Goal: Task Accomplishment & Management: Complete application form

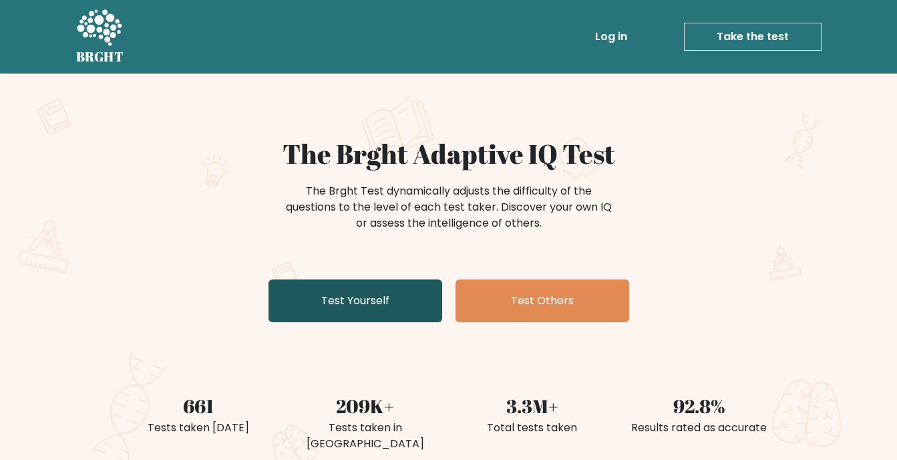
click at [381, 299] on link "Test Yourself" at bounding box center [356, 300] width 174 height 43
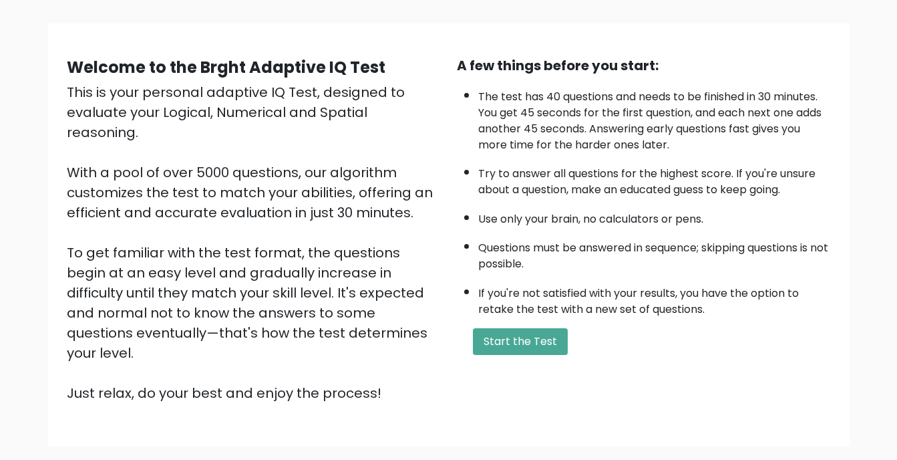
scroll to position [84, 0]
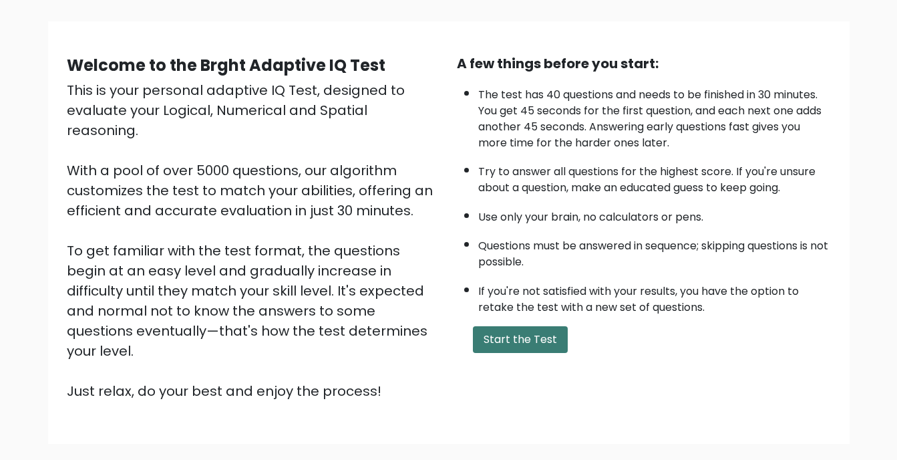
click at [527, 333] on button "Start the Test" at bounding box center [520, 339] width 95 height 27
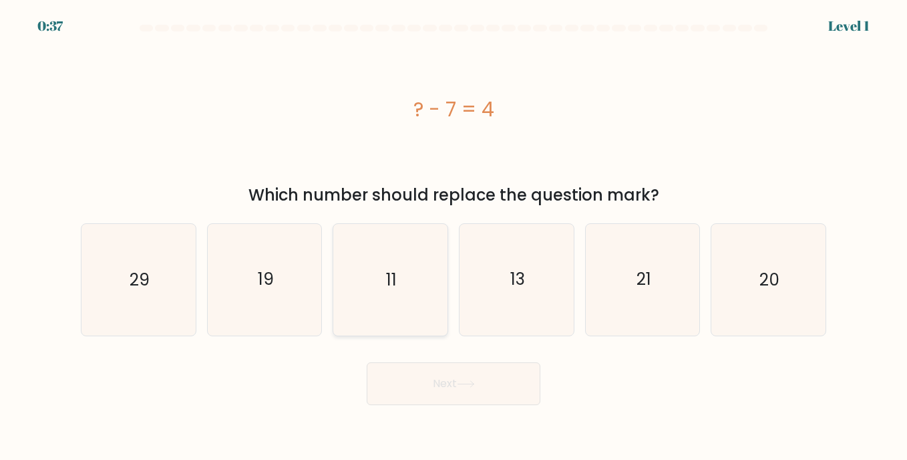
click at [407, 279] on icon "11" at bounding box center [390, 279] width 111 height 111
click at [454, 236] on input "c. 11" at bounding box center [454, 233] width 1 height 7
radio input "true"
click at [455, 377] on button "Next" at bounding box center [454, 383] width 174 height 43
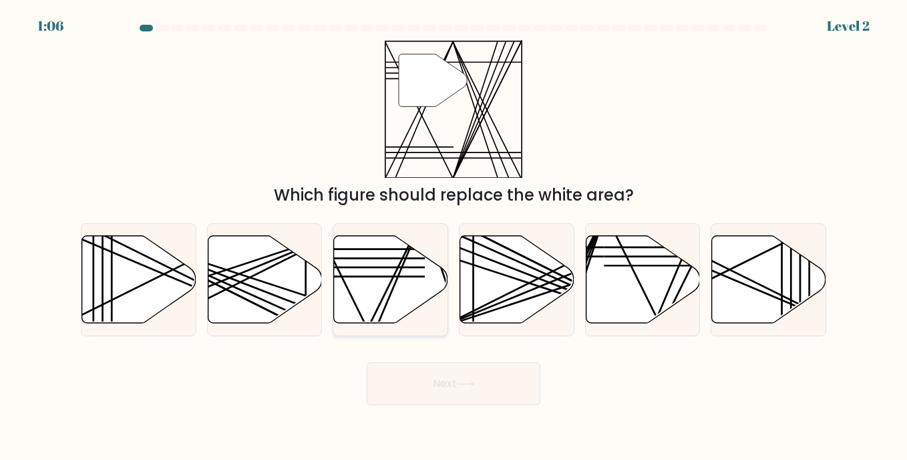
click at [381, 262] on icon at bounding box center [391, 280] width 114 height 88
click at [454, 236] on input "c." at bounding box center [454, 233] width 1 height 7
radio input "true"
click at [429, 389] on button "Next" at bounding box center [454, 383] width 174 height 43
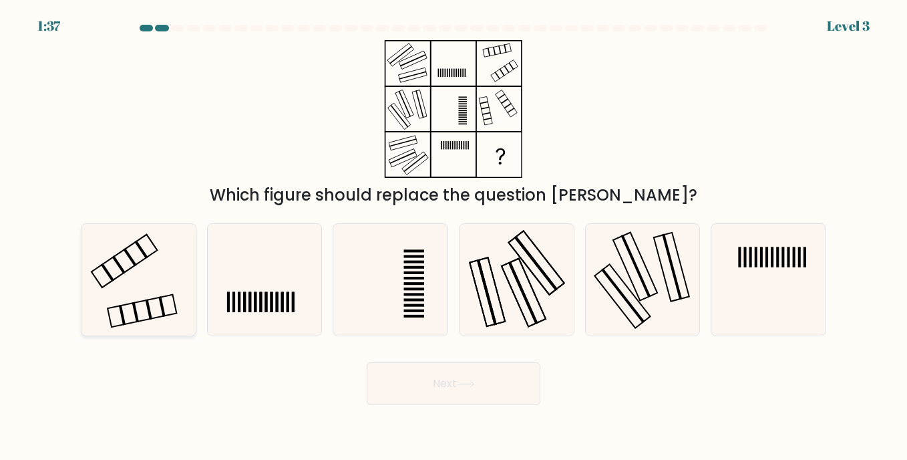
click at [148, 276] on icon at bounding box center [138, 279] width 111 height 111
click at [454, 236] on input "a." at bounding box center [454, 233] width 1 height 7
radio input "true"
click at [474, 401] on button "Next" at bounding box center [454, 383] width 174 height 43
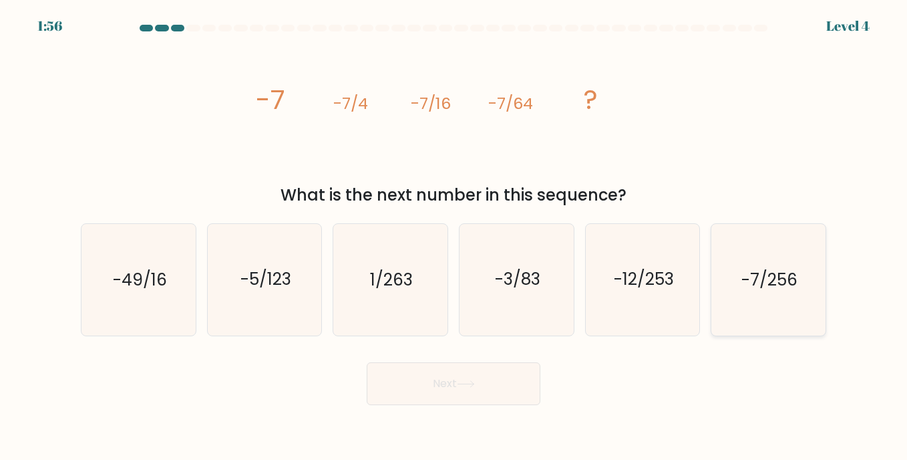
click at [779, 280] on text "-7/256" at bounding box center [769, 279] width 56 height 23
click at [454, 236] on input "f. -7/256" at bounding box center [454, 233] width 1 height 7
radio input "true"
click at [487, 373] on button "Next" at bounding box center [454, 383] width 174 height 43
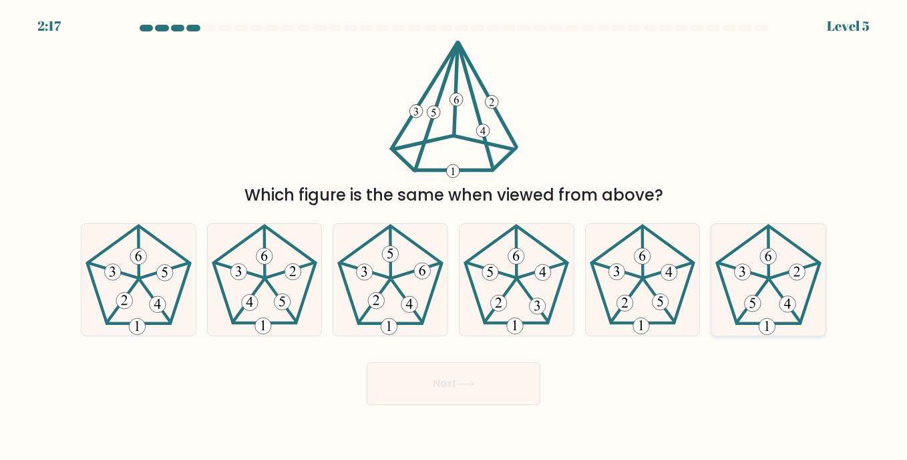
click at [758, 291] on 439 at bounding box center [752, 301] width 31 height 42
click at [454, 236] on input "f." at bounding box center [454, 233] width 1 height 7
radio input "true"
click at [413, 388] on button "Next" at bounding box center [454, 383] width 174 height 43
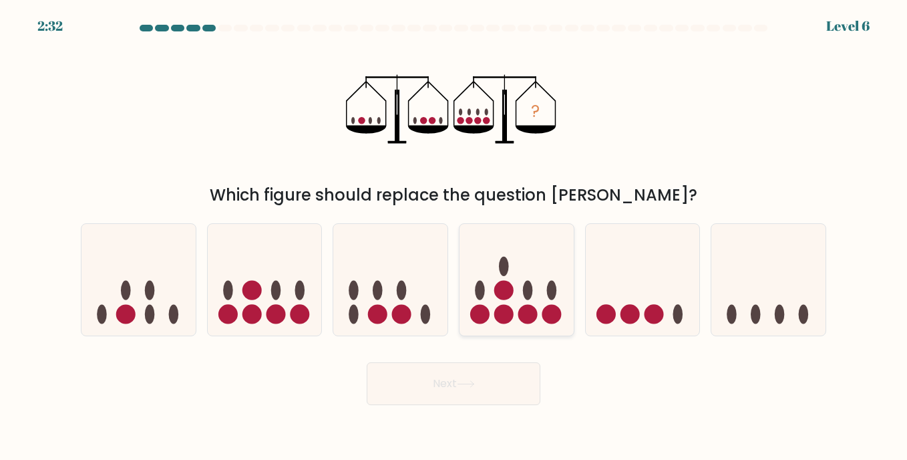
click at [501, 312] on circle at bounding box center [503, 314] width 19 height 19
click at [454, 236] on input "d." at bounding box center [454, 233] width 1 height 7
radio input "true"
click at [436, 375] on button "Next" at bounding box center [454, 383] width 174 height 43
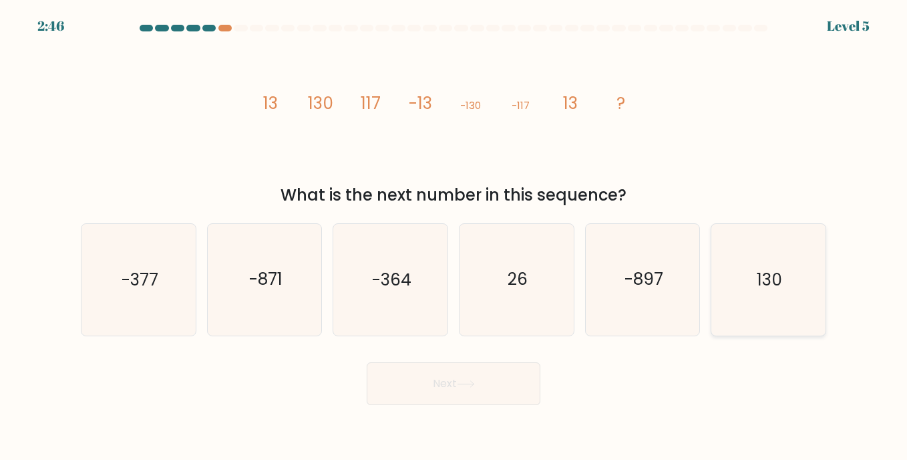
click at [797, 273] on icon "130" at bounding box center [768, 279] width 111 height 111
click at [454, 236] on input "f. 130" at bounding box center [454, 233] width 1 height 7
radio input "true"
click at [407, 378] on button "Next" at bounding box center [454, 383] width 174 height 43
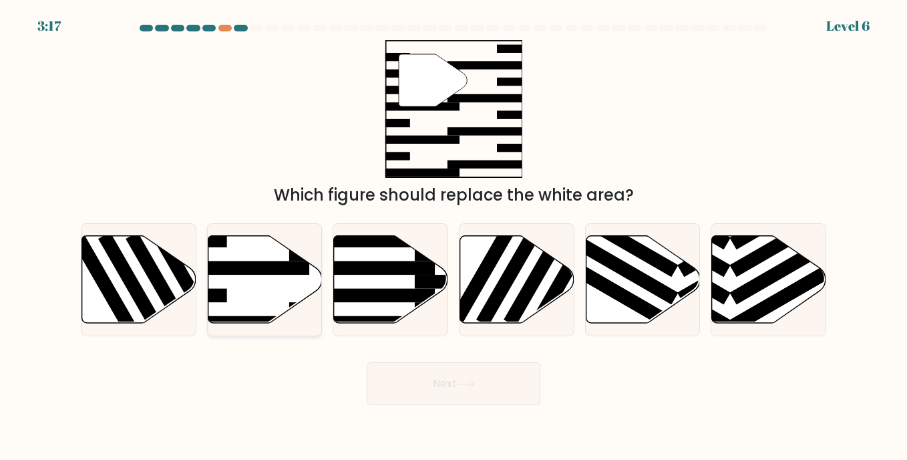
click at [267, 272] on rect at bounding box center [248, 267] width 124 height 14
click at [454, 236] on input "b." at bounding box center [454, 233] width 1 height 7
radio input "true"
click at [429, 385] on button "Next" at bounding box center [454, 383] width 174 height 43
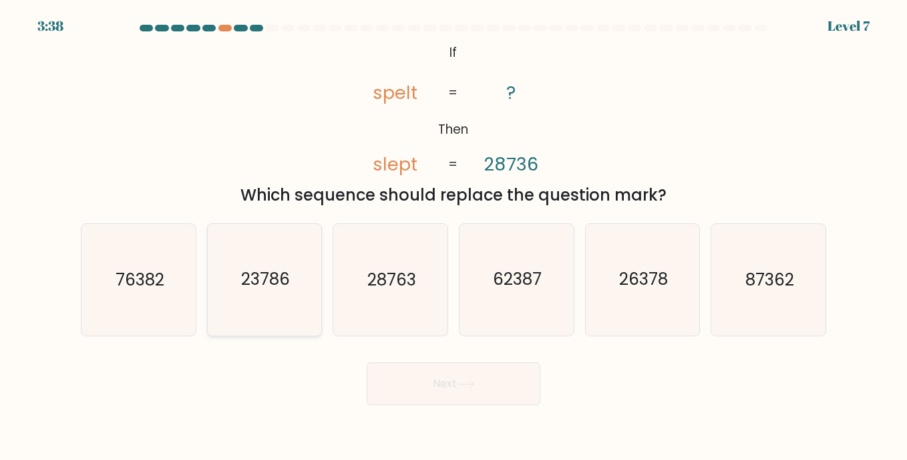
click at [274, 267] on icon "23786" at bounding box center [264, 279] width 111 height 111
click at [454, 236] on input "b. 23786" at bounding box center [454, 233] width 1 height 7
radio input "true"
click at [460, 370] on button "Next" at bounding box center [454, 383] width 174 height 43
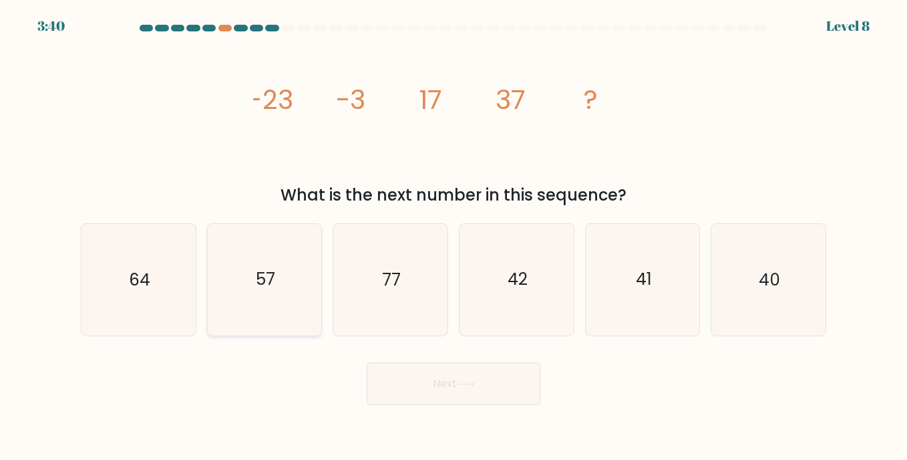
click at [232, 301] on icon "57" at bounding box center [264, 279] width 111 height 111
click at [454, 236] on input "b. 57" at bounding box center [454, 233] width 1 height 7
radio input "true"
click at [446, 391] on button "Next" at bounding box center [454, 383] width 174 height 43
click at [462, 388] on button "Next" at bounding box center [454, 383] width 174 height 43
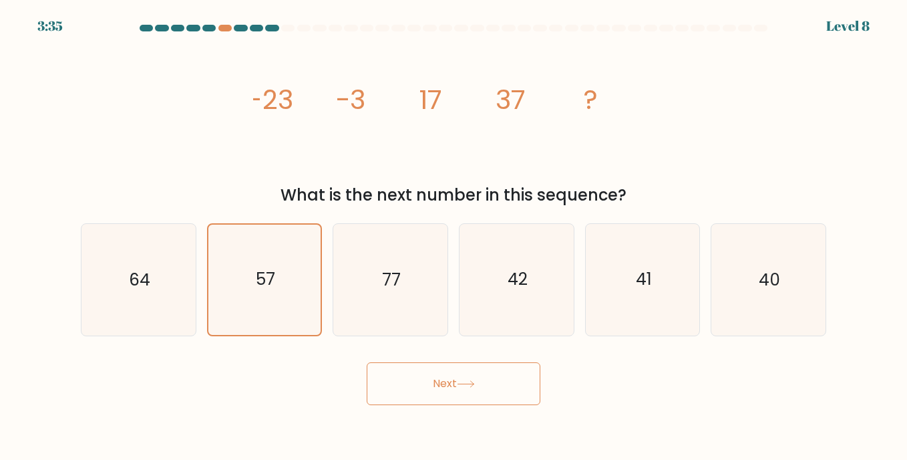
click at [462, 388] on button "Next" at bounding box center [454, 383] width 174 height 43
click at [469, 382] on icon at bounding box center [466, 383] width 18 height 7
click at [268, 265] on icon "57" at bounding box center [265, 279] width 110 height 110
click at [454, 236] on input "b. 57" at bounding box center [454, 233] width 1 height 7
click at [433, 376] on button "Next" at bounding box center [454, 383] width 174 height 43
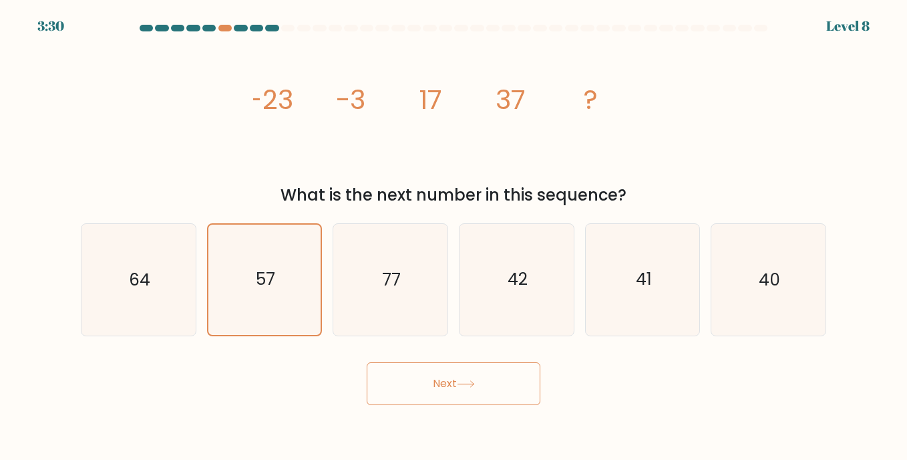
click at [433, 376] on button "Next" at bounding box center [454, 383] width 174 height 43
click at [432, 384] on button "Next" at bounding box center [454, 383] width 174 height 43
click at [414, 395] on button "Next" at bounding box center [454, 383] width 174 height 43
click at [427, 385] on button "Next" at bounding box center [454, 383] width 174 height 43
drag, startPoint x: 909, startPoint y: -49, endPoint x: -3, endPoint y: 463, distance: 1045.8
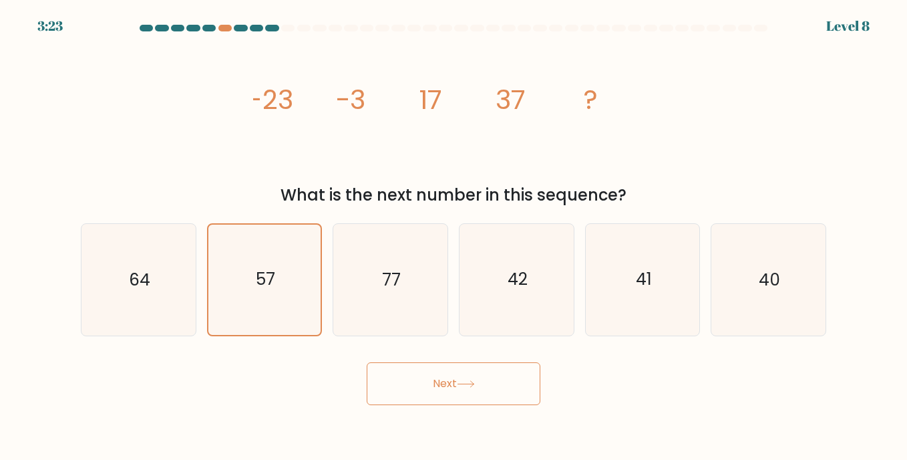
click at [0, 459] on html "3:23 Level 8" at bounding box center [453, 230] width 907 height 460
click at [411, 382] on button "Next" at bounding box center [454, 383] width 174 height 43
click at [279, 273] on icon "57" at bounding box center [265, 279] width 110 height 110
click at [454, 236] on input "b. 57" at bounding box center [454, 233] width 1 height 7
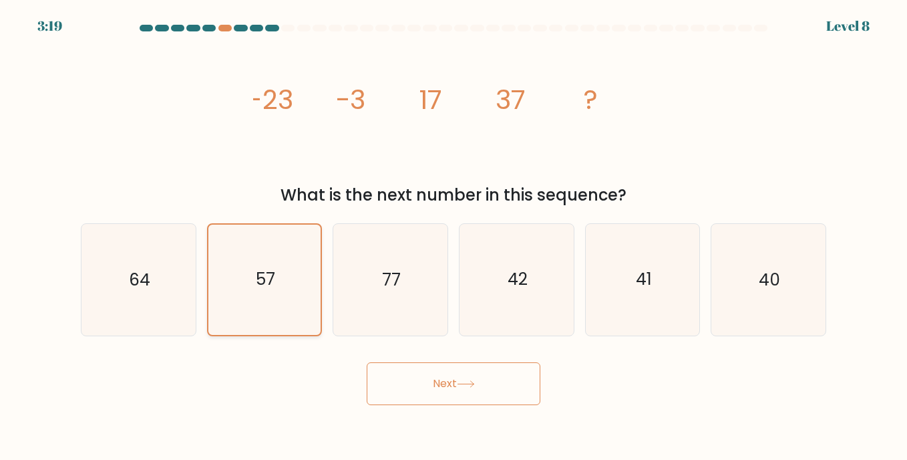
click at [279, 273] on icon "57" at bounding box center [265, 279] width 110 height 110
click at [454, 236] on input "b. 57" at bounding box center [454, 233] width 1 height 7
click at [279, 273] on icon "57" at bounding box center [265, 279] width 110 height 110
click at [454, 236] on input "b. 57" at bounding box center [454, 233] width 1 height 7
click at [393, 383] on button "Next" at bounding box center [454, 383] width 174 height 43
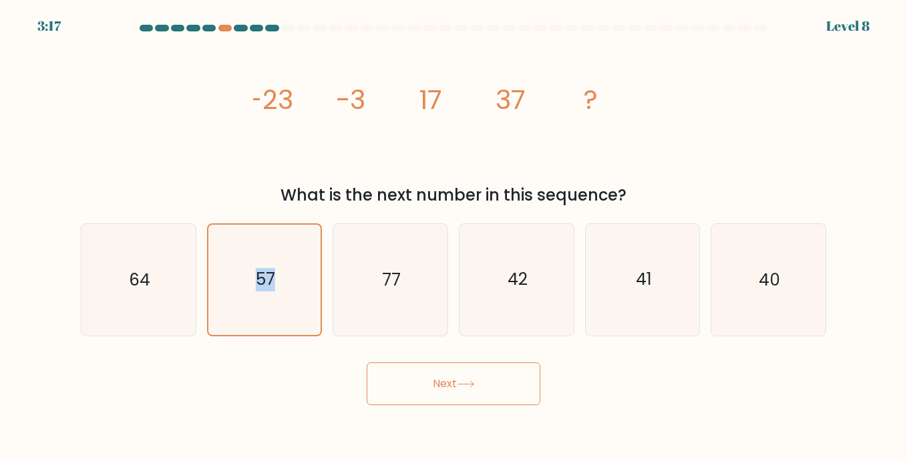
click at [393, 383] on button "Next" at bounding box center [454, 383] width 174 height 43
drag, startPoint x: 261, startPoint y: 262, endPoint x: 337, endPoint y: 317, distance: 93.3
click at [260, 262] on icon "57" at bounding box center [265, 279] width 110 height 110
click at [454, 236] on input "b. 57" at bounding box center [454, 233] width 1 height 7
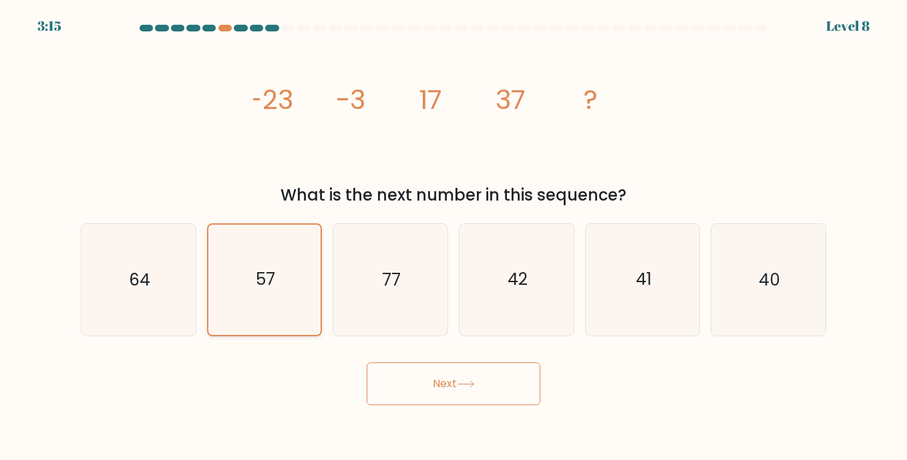
drag, startPoint x: 359, startPoint y: 275, endPoint x: 310, endPoint y: 281, distance: 49.8
click at [359, 276] on icon "77" at bounding box center [390, 279] width 111 height 111
click at [454, 236] on input "c. 77" at bounding box center [454, 233] width 1 height 7
radio input "true"
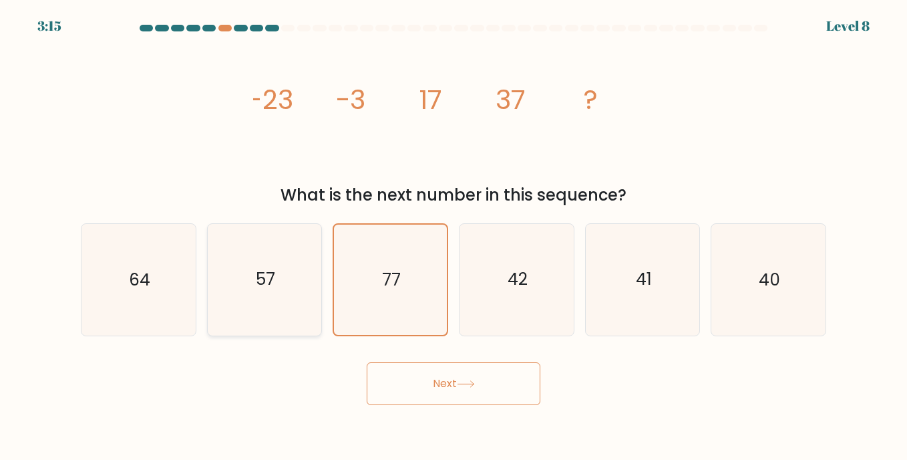
click at [289, 282] on icon "57" at bounding box center [264, 279] width 111 height 111
click at [454, 236] on input "b. 57" at bounding box center [454, 233] width 1 height 7
radio input "true"
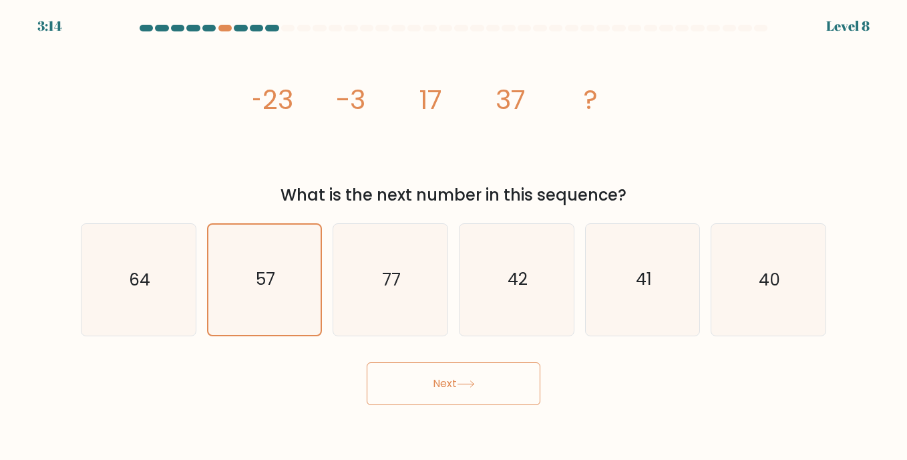
click at [410, 371] on button "Next" at bounding box center [454, 383] width 174 height 43
drag, startPoint x: 410, startPoint y: 373, endPoint x: 421, endPoint y: 407, distance: 35.7
click at [410, 375] on button "Next" at bounding box center [454, 383] width 174 height 43
drag, startPoint x: 427, startPoint y: 411, endPoint x: 439, endPoint y: 399, distance: 17.0
click at [438, 402] on body "3:14 Level 8" at bounding box center [453, 230] width 907 height 460
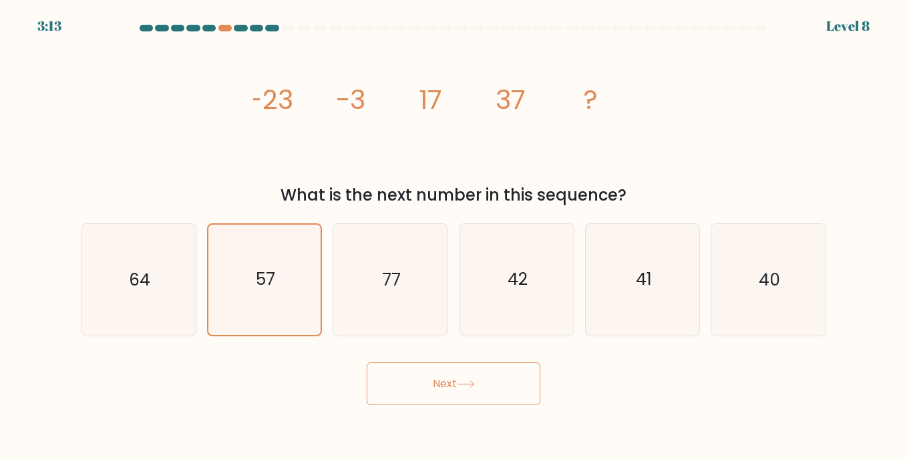
click at [440, 398] on button "Next" at bounding box center [454, 383] width 174 height 43
click at [454, 379] on button "Next" at bounding box center [454, 383] width 174 height 43
click at [468, 379] on button "Next" at bounding box center [454, 383] width 174 height 43
click at [474, 382] on icon at bounding box center [466, 383] width 18 height 7
click at [474, 383] on icon at bounding box center [466, 383] width 18 height 7
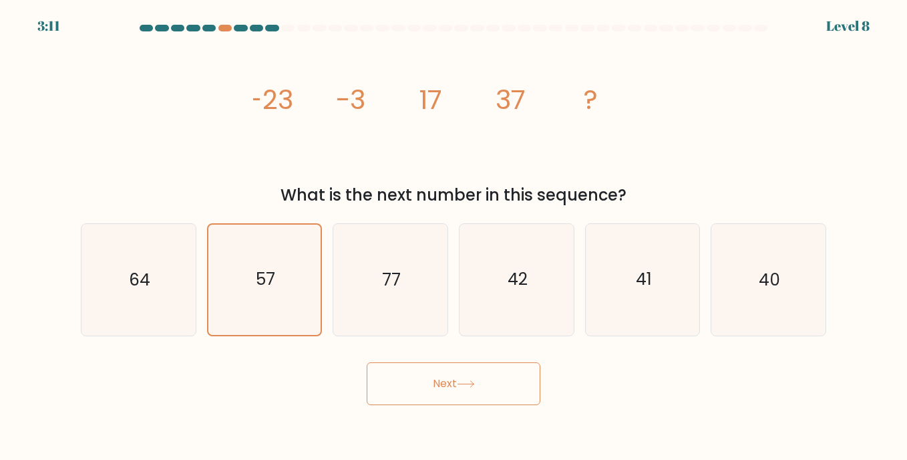
click at [367, 362] on button "Next" at bounding box center [454, 383] width 174 height 43
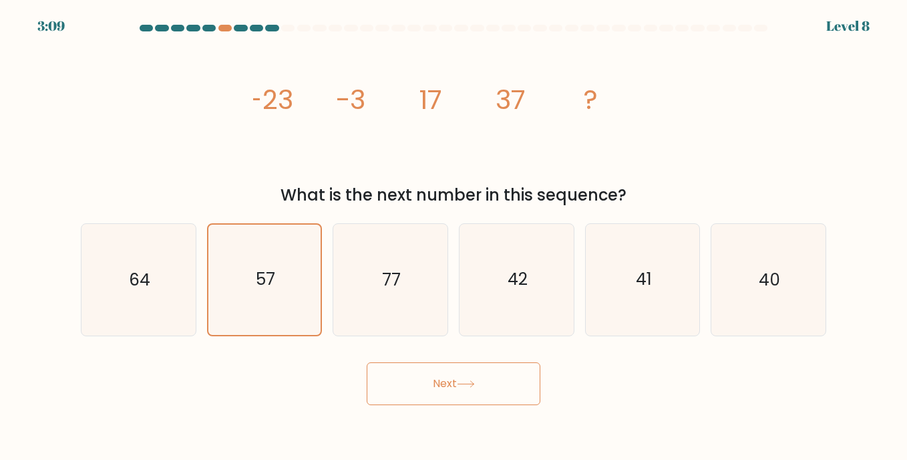
click at [474, 383] on icon at bounding box center [466, 383] width 18 height 7
click at [458, 381] on button "Next" at bounding box center [454, 383] width 174 height 43
click at [512, 287] on text "42" at bounding box center [518, 279] width 20 height 23
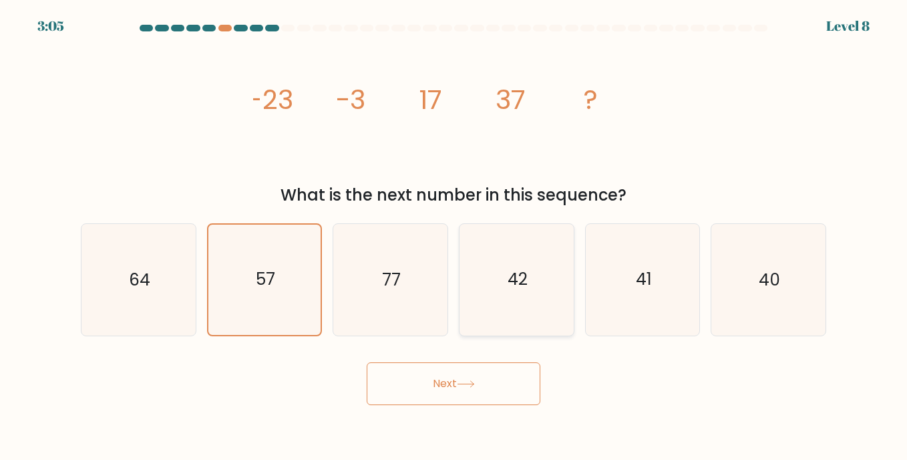
click at [454, 236] on input "d. 42" at bounding box center [454, 233] width 1 height 7
radio input "true"
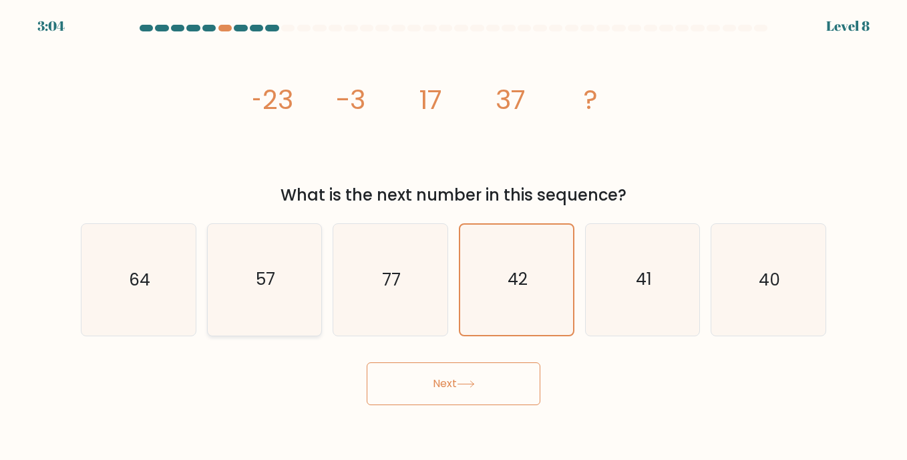
click at [250, 281] on icon "57" at bounding box center [264, 279] width 111 height 111
click at [454, 236] on input "b. 57" at bounding box center [454, 233] width 1 height 7
radio input "true"
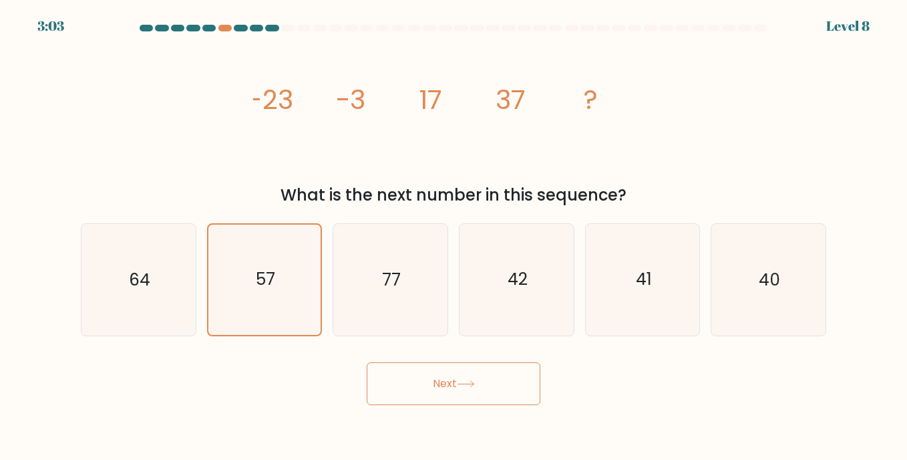
click at [488, 371] on button "Next" at bounding box center [454, 383] width 174 height 43
click at [488, 377] on button "Next" at bounding box center [454, 383] width 174 height 43
click at [487, 378] on button "Next" at bounding box center [454, 383] width 174 height 43
click at [486, 378] on button "Next" at bounding box center [454, 383] width 174 height 43
click at [482, 378] on button "Next" at bounding box center [454, 383] width 174 height 43
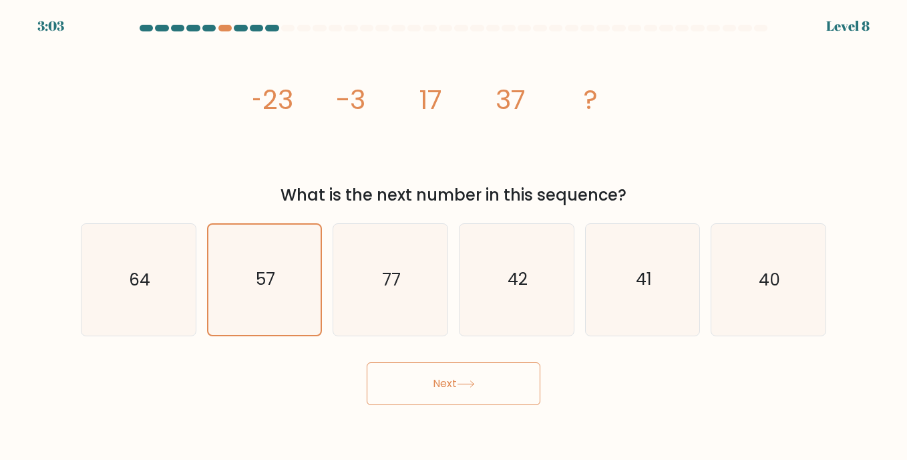
click at [479, 378] on button "Next" at bounding box center [454, 383] width 174 height 43
click at [477, 377] on button "Next" at bounding box center [454, 383] width 174 height 43
click at [472, 379] on button "Next" at bounding box center [454, 383] width 174 height 43
click at [470, 380] on icon at bounding box center [466, 383] width 18 height 7
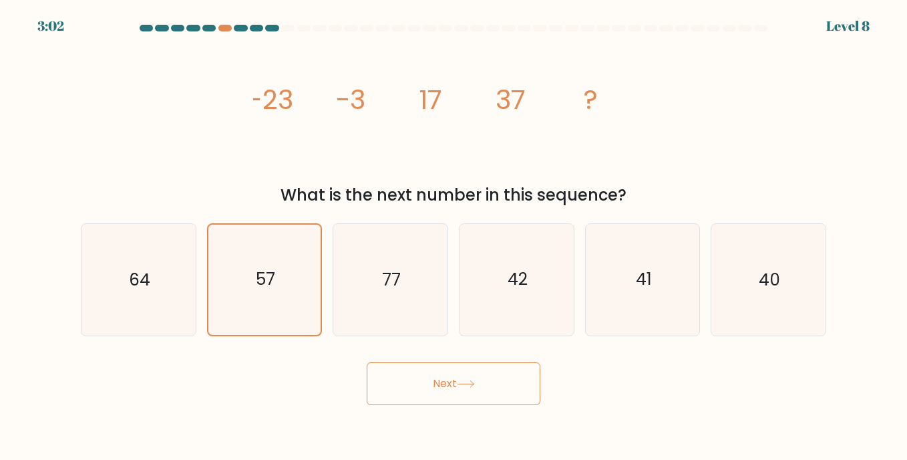
drag, startPoint x: 471, startPoint y: 379, endPoint x: 486, endPoint y: 386, distance: 16.1
click at [472, 380] on icon at bounding box center [466, 383] width 18 height 7
click at [481, 385] on button "Next" at bounding box center [454, 383] width 174 height 43
drag, startPoint x: 480, startPoint y: 387, endPoint x: 517, endPoint y: 433, distance: 59.9
click at [517, 433] on body "3:01 Level 8" at bounding box center [453, 230] width 907 height 460
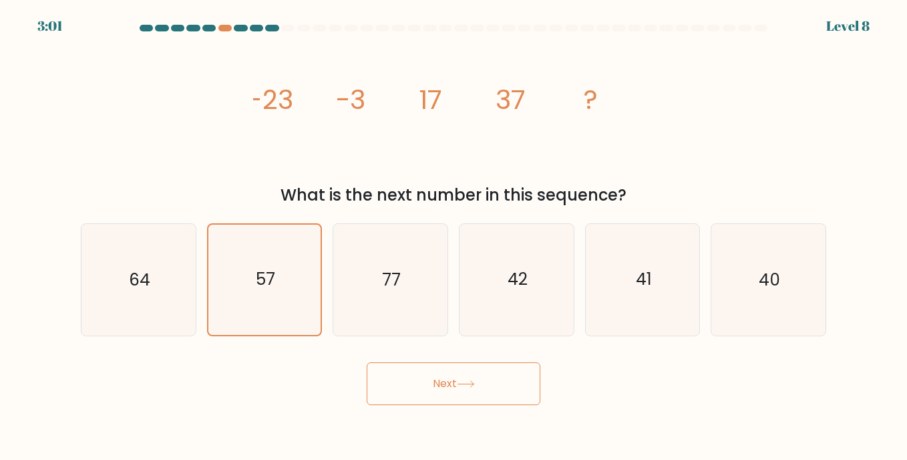
click at [500, 400] on body "3:01 Level 8" at bounding box center [453, 230] width 907 height 460
drag, startPoint x: 498, startPoint y: 400, endPoint x: 289, endPoint y: 347, distance: 215.0
click at [367, 369] on button "Next" at bounding box center [454, 383] width 174 height 43
drag, startPoint x: 289, startPoint y: 347, endPoint x: 355, endPoint y: 344, distance: 66.2
click at [293, 342] on form at bounding box center [453, 215] width 907 height 380
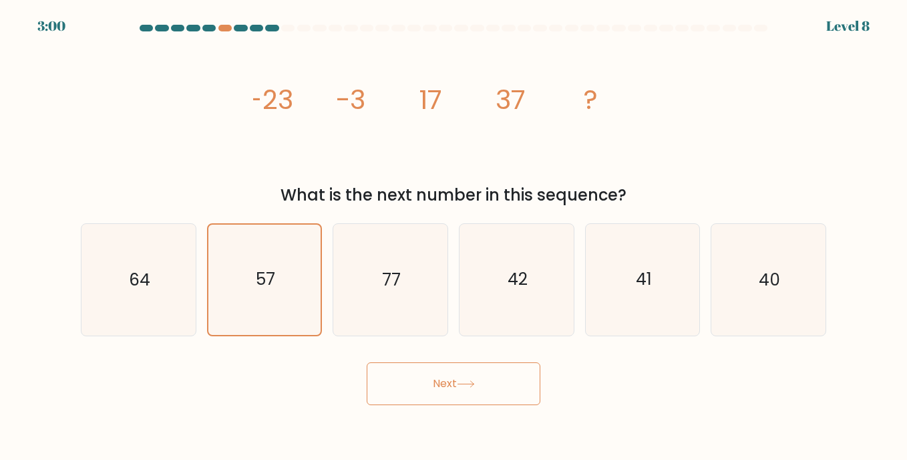
drag, startPoint x: 429, startPoint y: 355, endPoint x: 471, endPoint y: 361, distance: 41.8
click at [472, 361] on div "Next" at bounding box center [453, 378] width 761 height 53
drag, startPoint x: 471, startPoint y: 361, endPoint x: 450, endPoint y: 379, distance: 27.9
click at [450, 379] on div "Next" at bounding box center [453, 378] width 761 height 53
click at [450, 379] on button "Next" at bounding box center [454, 383] width 174 height 43
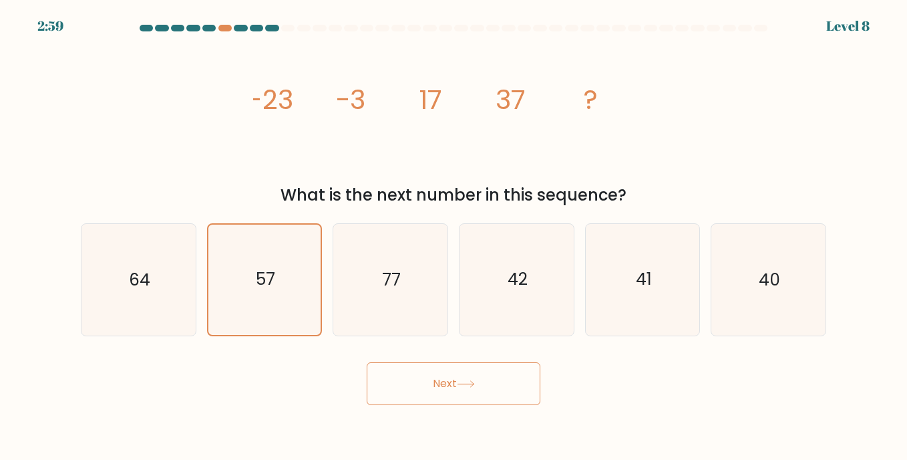
click at [450, 379] on button "Next" at bounding box center [454, 383] width 174 height 43
click at [453, 376] on button "Next" at bounding box center [454, 383] width 174 height 43
click at [454, 375] on button "Next" at bounding box center [454, 383] width 174 height 43
click at [367, 362] on button "Next" at bounding box center [454, 383] width 174 height 43
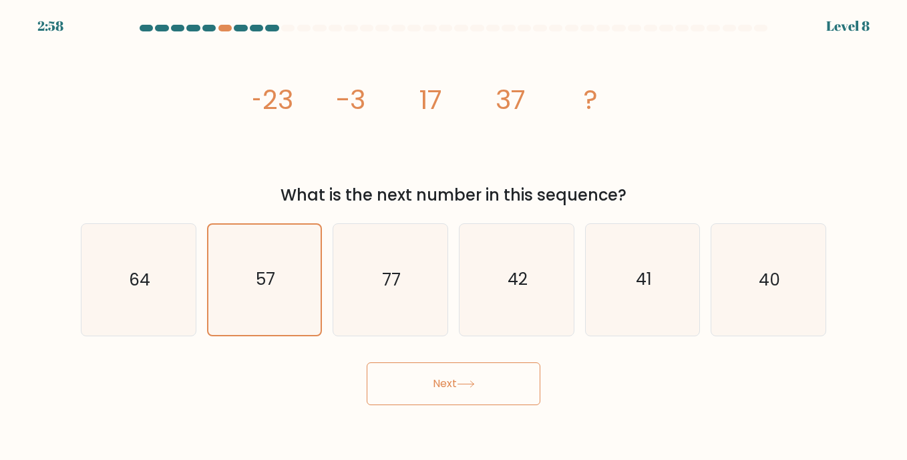
click at [367, 362] on button "Next" at bounding box center [454, 383] width 174 height 43
click at [450, 372] on button "Next" at bounding box center [454, 383] width 174 height 43
click at [367, 362] on button "Next" at bounding box center [454, 383] width 174 height 43
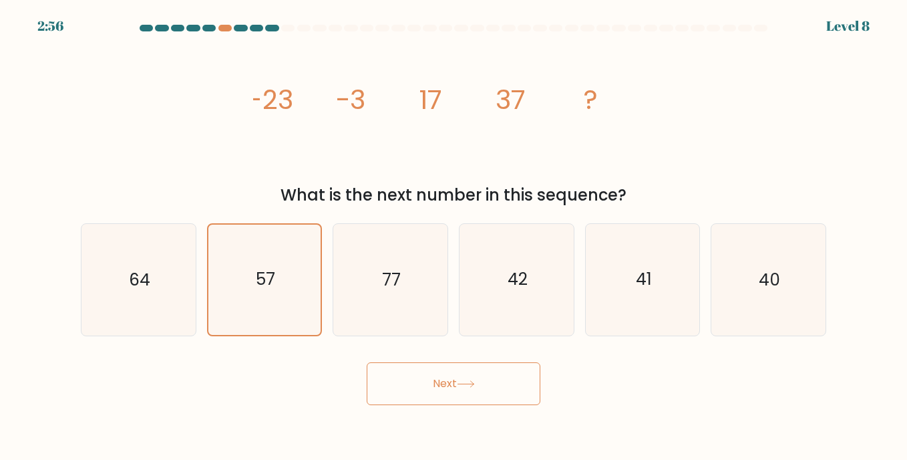
click at [450, 372] on button "Next" at bounding box center [454, 383] width 174 height 43
click at [448, 379] on button "Next" at bounding box center [454, 383] width 174 height 43
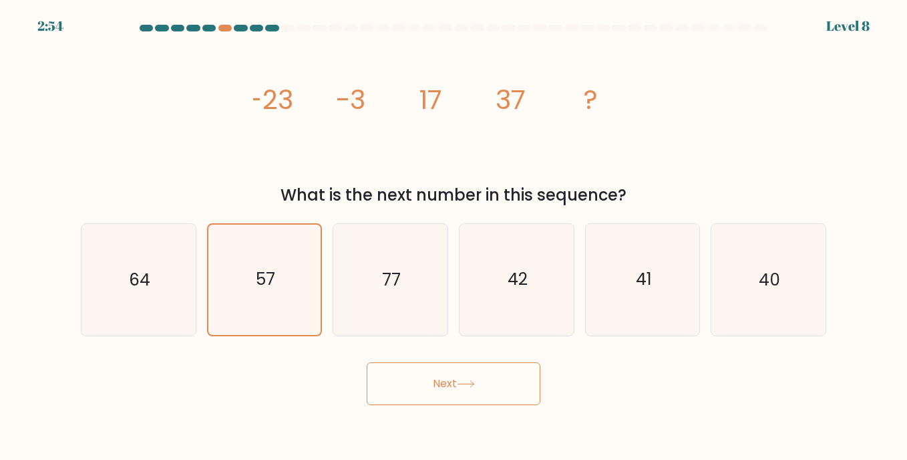
click at [448, 379] on button "Next" at bounding box center [454, 383] width 174 height 43
click at [474, 389] on button "Next" at bounding box center [454, 383] width 174 height 43
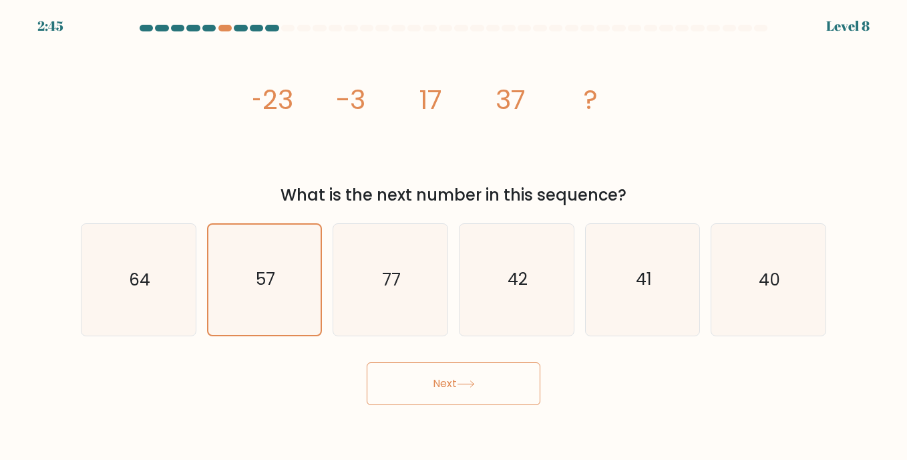
click at [474, 389] on button "Next" at bounding box center [454, 383] width 174 height 43
click at [240, 287] on icon "57" at bounding box center [265, 279] width 110 height 110
click at [454, 236] on input "b. 57" at bounding box center [454, 233] width 1 height 7
click at [240, 287] on icon "57" at bounding box center [265, 279] width 110 height 110
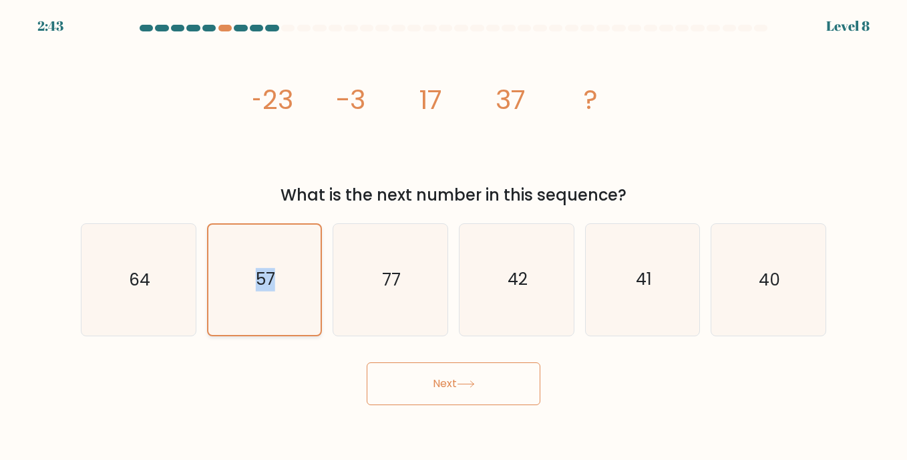
click at [454, 236] on input "b. 57" at bounding box center [454, 233] width 1 height 7
click at [450, 372] on button "Next" at bounding box center [454, 383] width 174 height 43
drag, startPoint x: 450, startPoint y: 372, endPoint x: 388, endPoint y: 229, distance: 155.9
click at [399, 218] on div "a. 64 b. 57 c." at bounding box center [453, 273] width 756 height 123
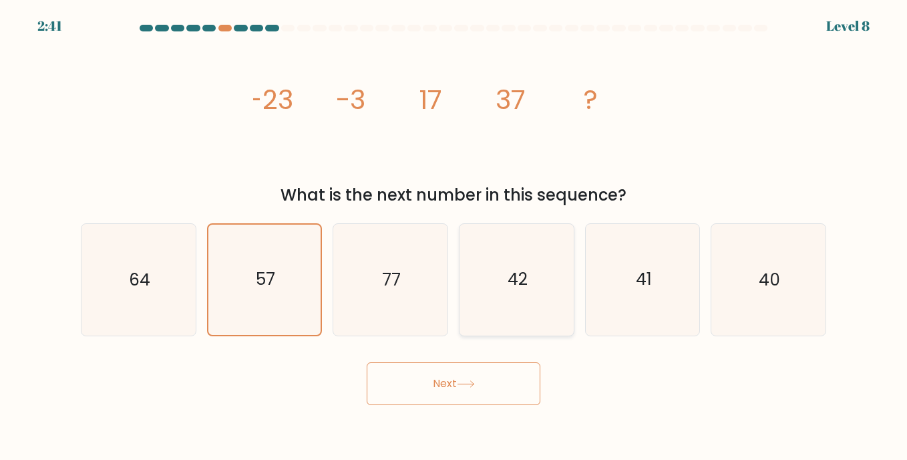
drag, startPoint x: 366, startPoint y: 269, endPoint x: 502, endPoint y: 287, distance: 137.5
click at [379, 278] on icon "77" at bounding box center [390, 279] width 111 height 111
click at [454, 236] on input "c. 77" at bounding box center [454, 233] width 1 height 7
radio input "true"
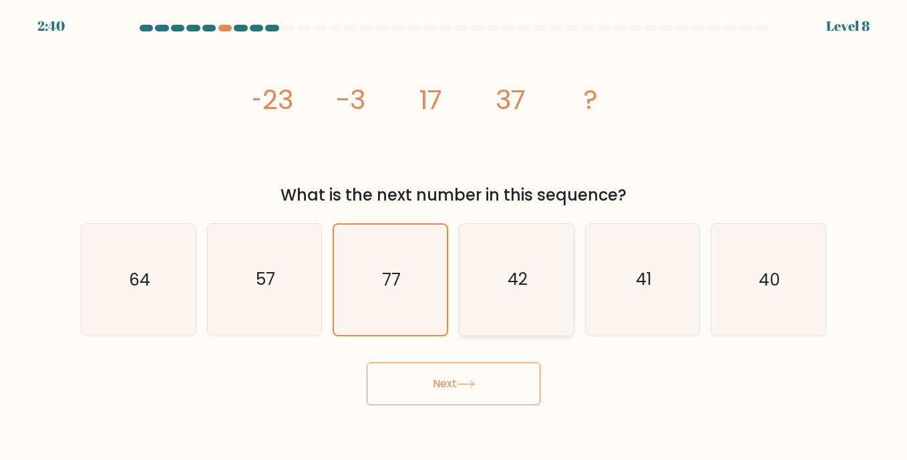
drag, startPoint x: 549, startPoint y: 274, endPoint x: 566, endPoint y: 275, distance: 16.7
click at [552, 274] on icon "42" at bounding box center [516, 279] width 111 height 111
click at [454, 236] on input "d. 42" at bounding box center [454, 233] width 1 height 7
radio input "true"
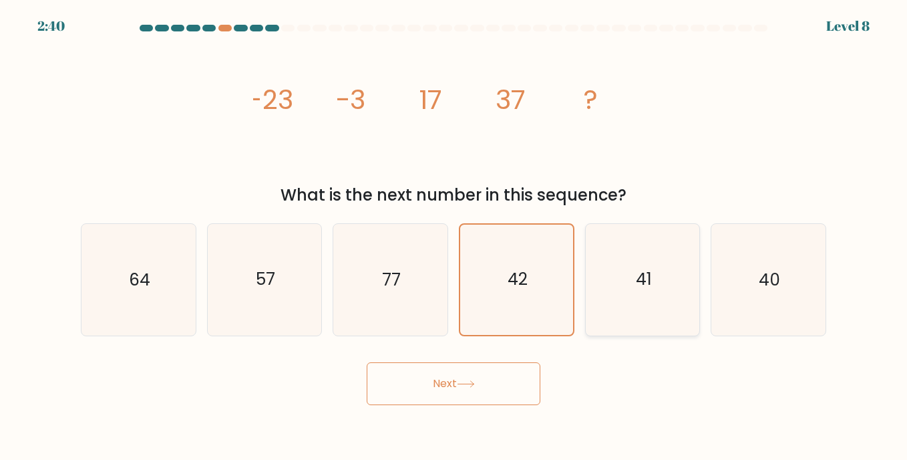
drag, startPoint x: 602, startPoint y: 275, endPoint x: 655, endPoint y: 277, distance: 52.8
click at [655, 277] on icon "41" at bounding box center [642, 279] width 111 height 111
drag, startPoint x: 655, startPoint y: 277, endPoint x: 636, endPoint y: 278, distance: 18.8
click at [661, 277] on icon "41" at bounding box center [642, 279] width 111 height 111
click at [454, 236] on input "e. 41" at bounding box center [454, 233] width 1 height 7
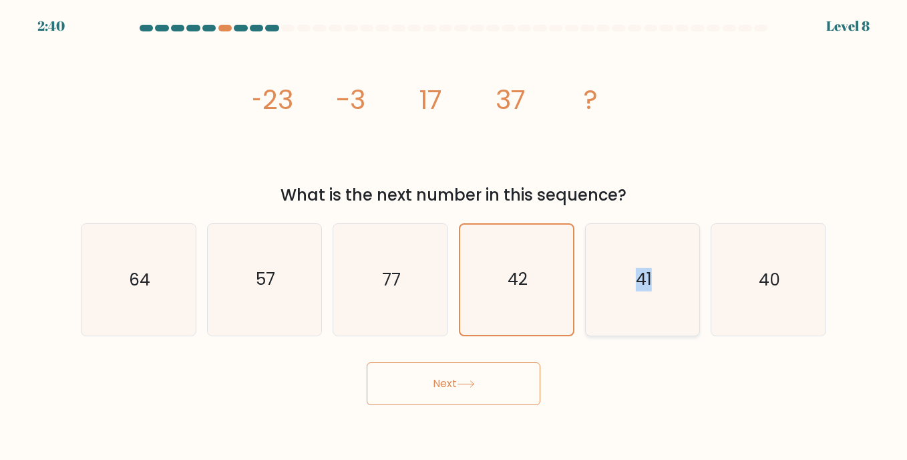
radio input "true"
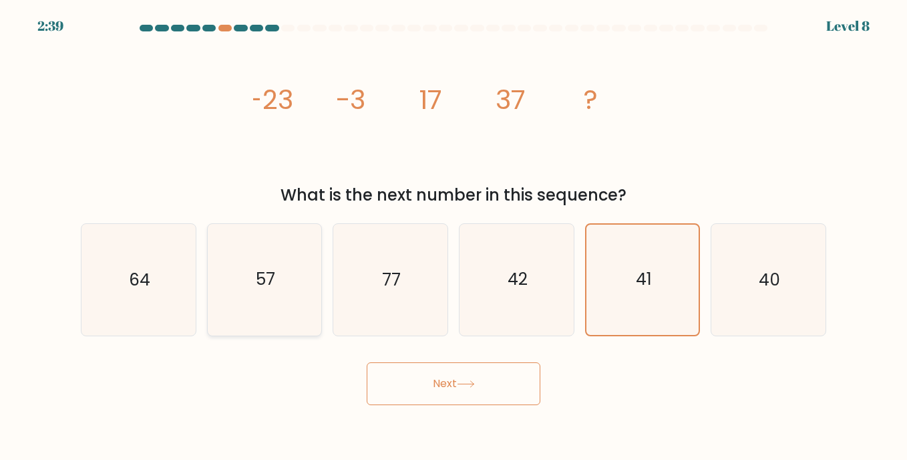
click at [265, 258] on icon "57" at bounding box center [264, 279] width 111 height 111
click at [454, 236] on input "b. 57" at bounding box center [454, 233] width 1 height 7
radio input "true"
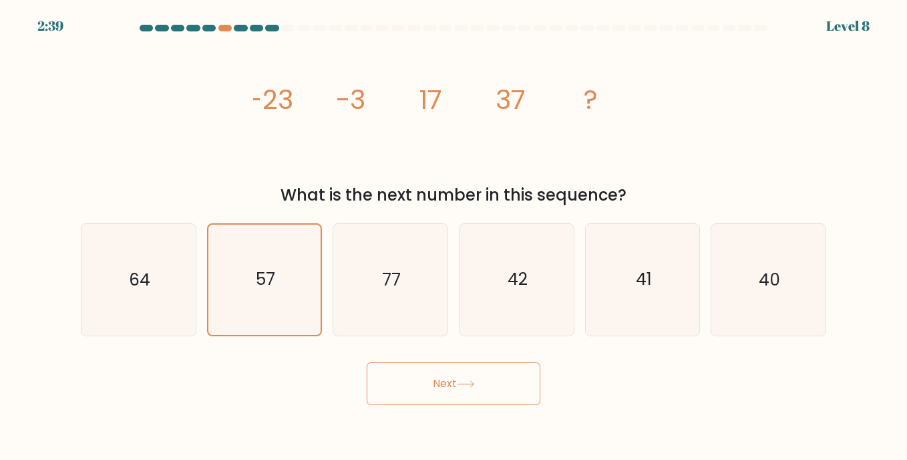
click at [395, 383] on button "Next" at bounding box center [454, 383] width 174 height 43
click at [399, 383] on button "Next" at bounding box center [454, 383] width 174 height 43
click at [401, 383] on button "Next" at bounding box center [454, 383] width 174 height 43
drag, startPoint x: 402, startPoint y: 382, endPoint x: 413, endPoint y: 383, distance: 10.8
click at [407, 381] on button "Next" at bounding box center [454, 383] width 174 height 43
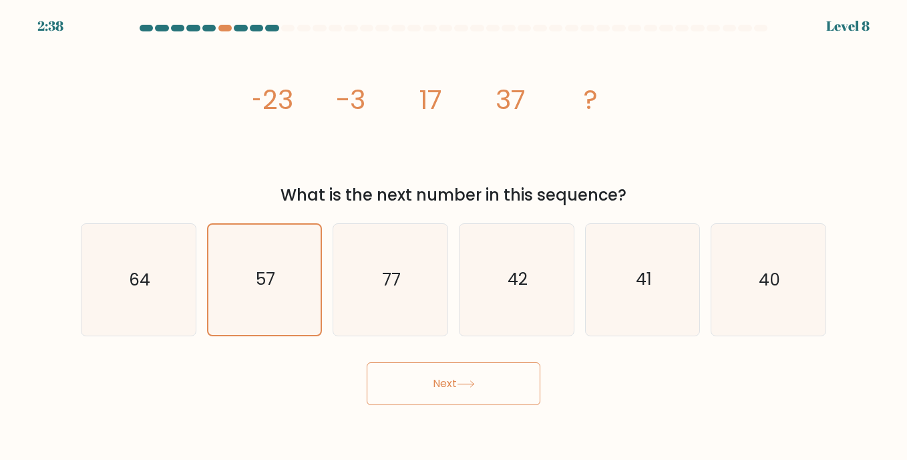
click at [413, 383] on button "Next" at bounding box center [454, 383] width 174 height 43
click at [399, 303] on icon "77" at bounding box center [390, 279] width 111 height 111
click at [454, 236] on input "c. 77" at bounding box center [454, 233] width 1 height 7
radio input "true"
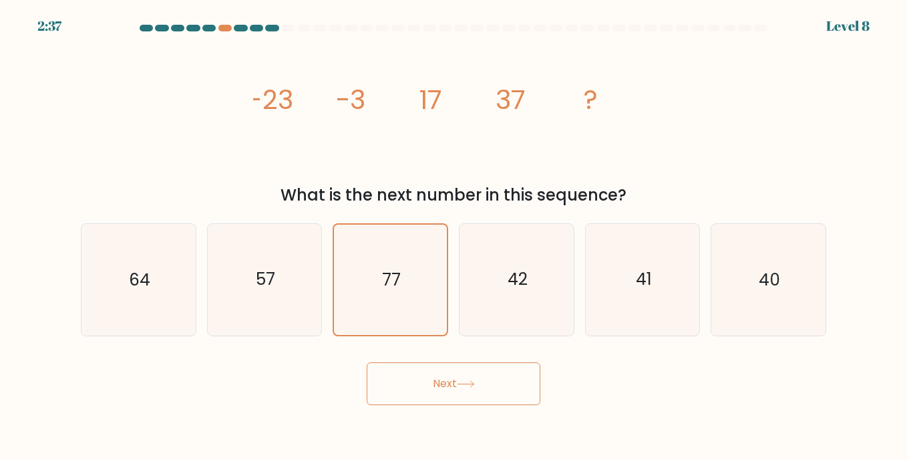
click at [200, 260] on div "a. 64" at bounding box center [138, 279] width 126 height 112
click at [331, 314] on div "c. 77" at bounding box center [390, 279] width 126 height 112
drag, startPoint x: 273, startPoint y: 307, endPoint x: 376, endPoint y: 373, distance: 122.8
click at [287, 313] on icon "57" at bounding box center [264, 279] width 111 height 111
click at [454, 236] on input "b. 57" at bounding box center [454, 233] width 1 height 7
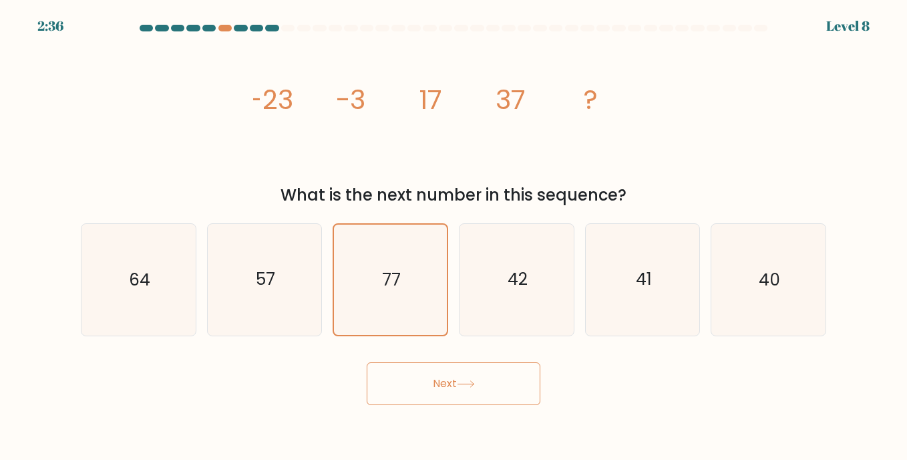
radio input "true"
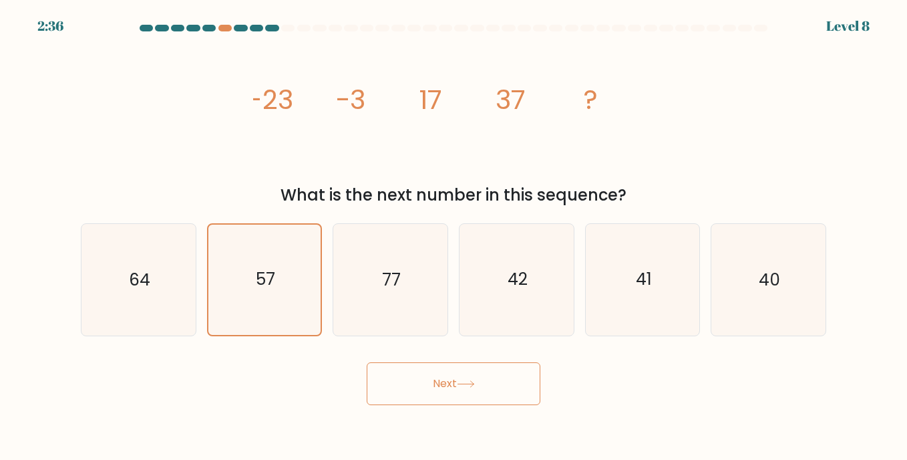
click at [464, 423] on body "2:36 Level 8" at bounding box center [453, 230] width 907 height 460
click at [466, 389] on button "Next" at bounding box center [454, 383] width 174 height 43
click at [466, 388] on button "Next" at bounding box center [454, 383] width 174 height 43
click at [468, 387] on button "Next" at bounding box center [454, 383] width 174 height 43
click at [468, 385] on icon at bounding box center [466, 383] width 18 height 7
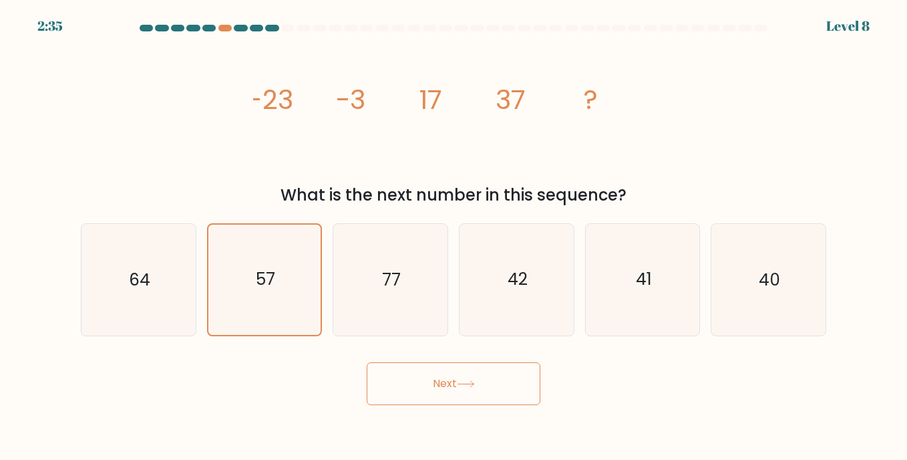
click at [468, 385] on icon at bounding box center [466, 383] width 18 height 7
click at [472, 385] on icon at bounding box center [466, 383] width 18 height 7
click at [474, 383] on icon at bounding box center [466, 383] width 18 height 7
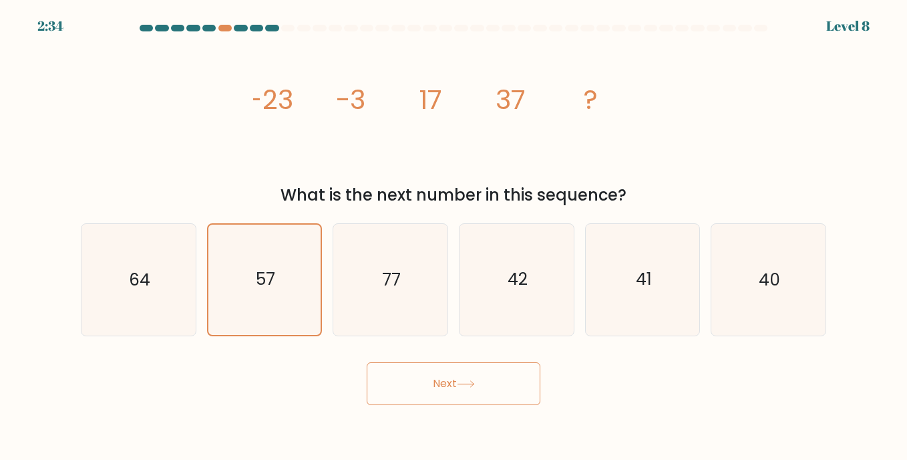
click at [475, 382] on icon at bounding box center [466, 383] width 18 height 7
drag, startPoint x: 476, startPoint y: 382, endPoint x: 442, endPoint y: 382, distance: 34.7
click at [475, 381] on icon at bounding box center [466, 383] width 18 height 7
drag, startPoint x: 283, startPoint y: 250, endPoint x: 294, endPoint y: 268, distance: 20.7
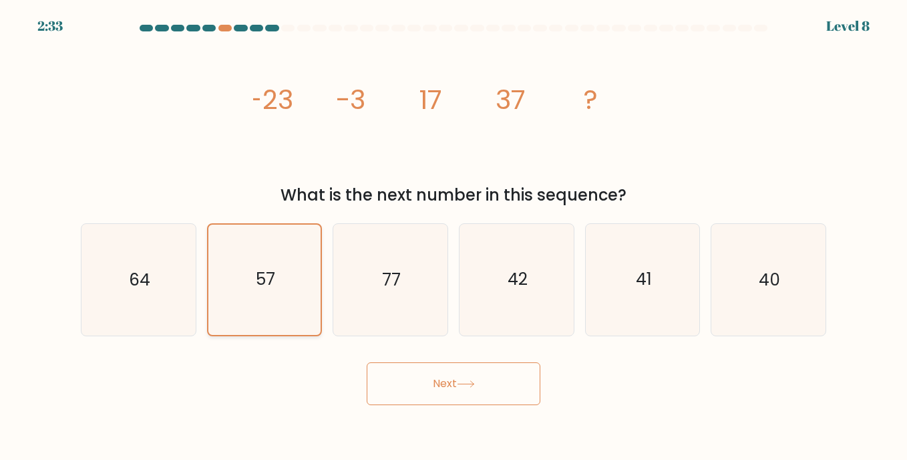
click at [280, 252] on icon "57" at bounding box center [265, 279] width 110 height 110
click at [454, 236] on input "b. 57" at bounding box center [454, 233] width 1 height 7
click at [333, 276] on div "77" at bounding box center [391, 279] width 116 height 112
click at [454, 236] on input "c. 77" at bounding box center [454, 233] width 1 height 7
radio input "true"
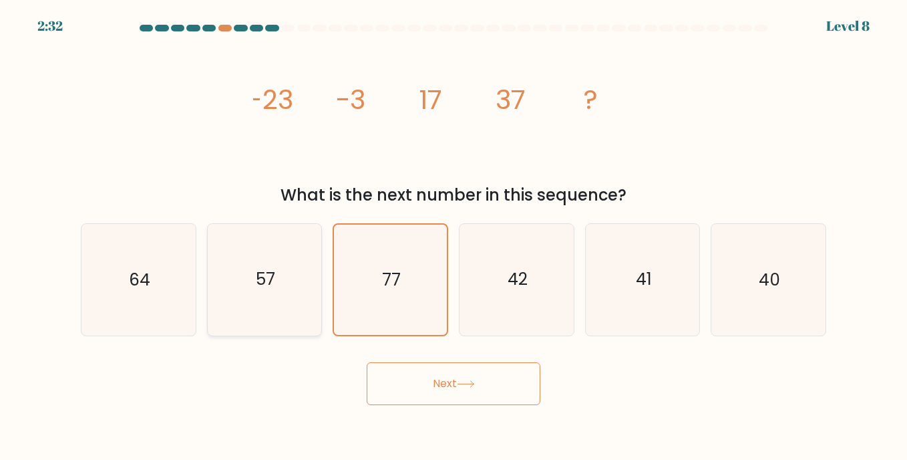
drag, startPoint x: 302, startPoint y: 279, endPoint x: 311, endPoint y: 288, distance: 12.8
click at [309, 286] on icon "57" at bounding box center [264, 279] width 111 height 111
click at [454, 236] on input "b. 57" at bounding box center [454, 233] width 1 height 7
radio input "true"
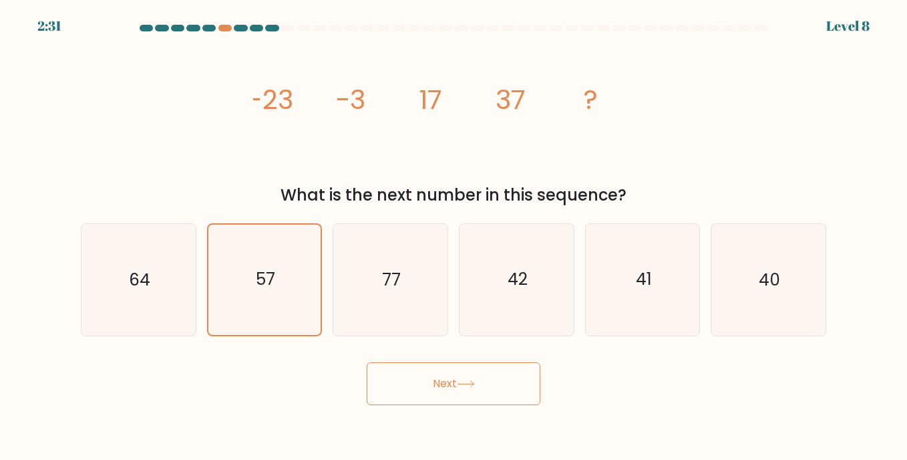
drag, startPoint x: 400, startPoint y: 353, endPoint x: 410, endPoint y: 359, distance: 11.7
click at [401, 355] on form at bounding box center [453, 215] width 907 height 380
drag, startPoint x: 410, startPoint y: 359, endPoint x: 421, endPoint y: 368, distance: 14.3
click at [413, 363] on div "Next" at bounding box center [453, 378] width 761 height 53
click at [427, 371] on button "Next" at bounding box center [454, 383] width 174 height 43
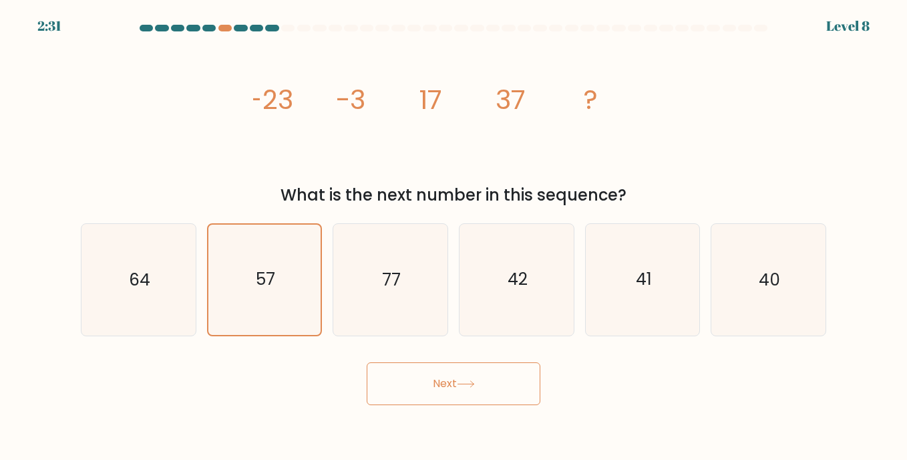
click at [430, 377] on button "Next" at bounding box center [454, 383] width 174 height 43
click at [430, 376] on button "Next" at bounding box center [454, 383] width 174 height 43
click at [428, 381] on button "Next" at bounding box center [454, 383] width 174 height 43
click at [419, 386] on button "Next" at bounding box center [454, 383] width 174 height 43
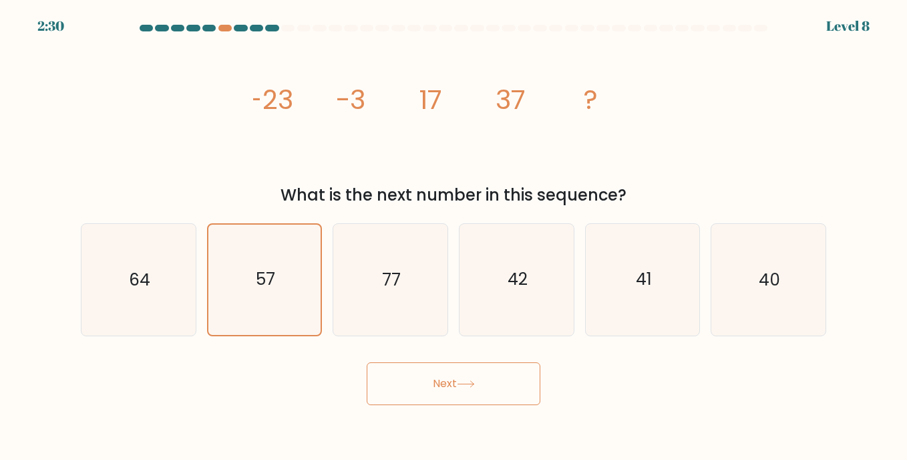
drag, startPoint x: 424, startPoint y: 381, endPoint x: 426, endPoint y: 390, distance: 9.6
click at [424, 382] on button "Next" at bounding box center [454, 383] width 174 height 43
click at [426, 390] on button "Next" at bounding box center [454, 383] width 174 height 43
click at [428, 387] on button "Next" at bounding box center [454, 383] width 174 height 43
click at [447, 377] on button "Next" at bounding box center [454, 383] width 174 height 43
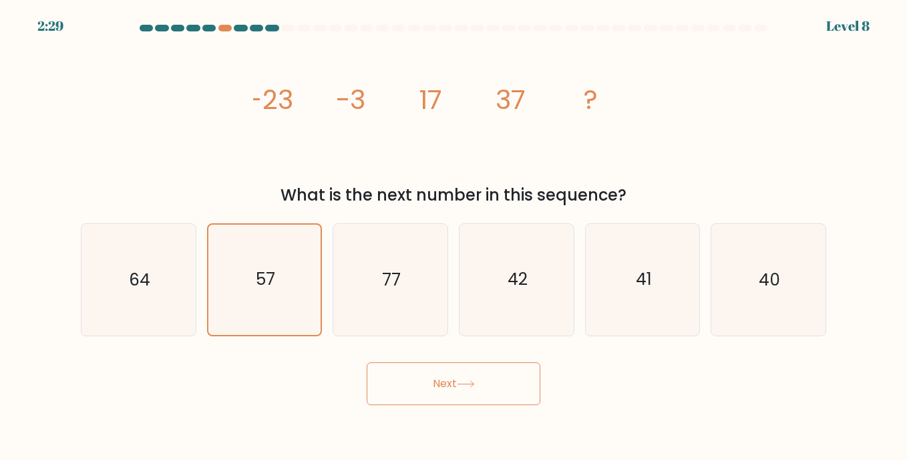
drag, startPoint x: 474, startPoint y: 367, endPoint x: 464, endPoint y: 351, distance: 19.5
click at [464, 351] on form at bounding box center [453, 215] width 907 height 380
click at [289, 278] on icon "57" at bounding box center [264, 279] width 111 height 111
click at [454, 236] on input "b. 57" at bounding box center [454, 233] width 1 height 7
radio input "true"
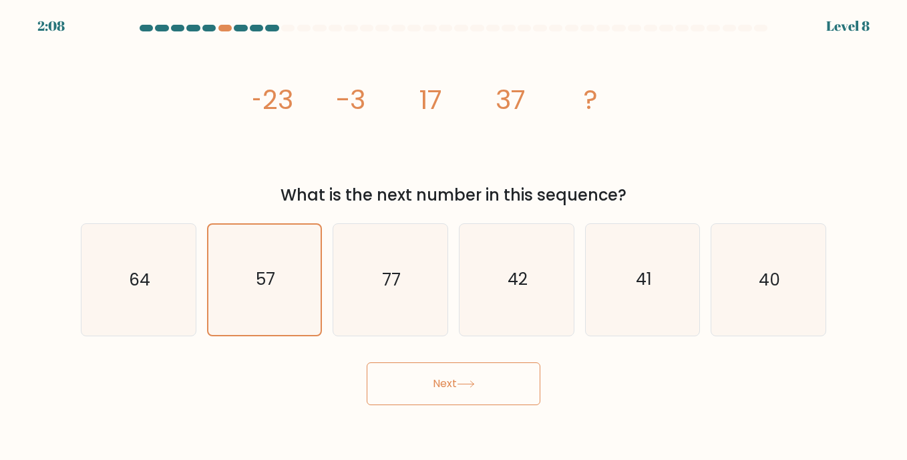
click at [438, 382] on button "Next" at bounding box center [454, 383] width 174 height 43
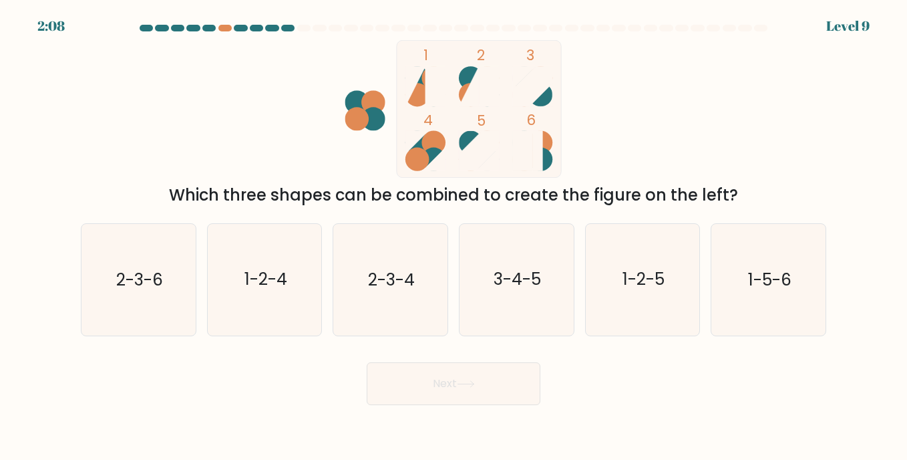
click at [438, 382] on button "Next" at bounding box center [454, 383] width 174 height 43
click at [504, 293] on icon "3-4-5" at bounding box center [516, 279] width 111 height 111
click at [454, 236] on input "d. 3-4-5" at bounding box center [454, 233] width 1 height 7
radio input "true"
click at [448, 378] on button "Next" at bounding box center [454, 383] width 174 height 43
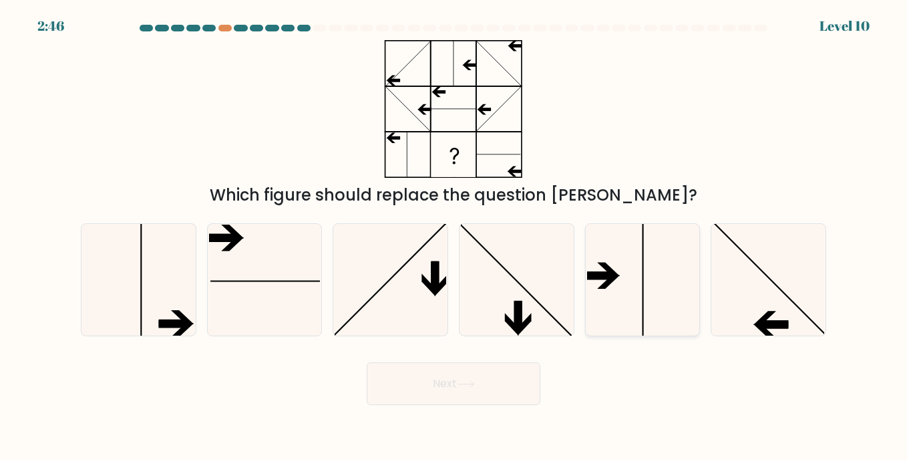
click at [621, 272] on icon at bounding box center [642, 279] width 111 height 111
click at [454, 236] on input "e." at bounding box center [454, 233] width 1 height 7
radio input "true"
click at [420, 395] on button "Next" at bounding box center [454, 383] width 174 height 43
click at [459, 383] on button "Next" at bounding box center [454, 383] width 174 height 43
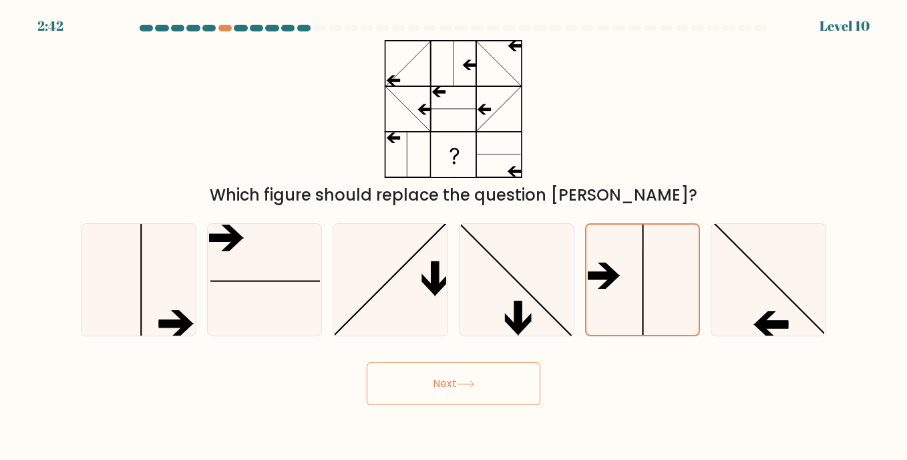
click at [460, 381] on button "Next" at bounding box center [454, 383] width 174 height 43
drag, startPoint x: 657, startPoint y: 295, endPoint x: 582, endPoint y: 329, distance: 82.5
click at [649, 301] on icon at bounding box center [643, 279] width 110 height 110
click at [454, 236] on input "e." at bounding box center [454, 233] width 1 height 7
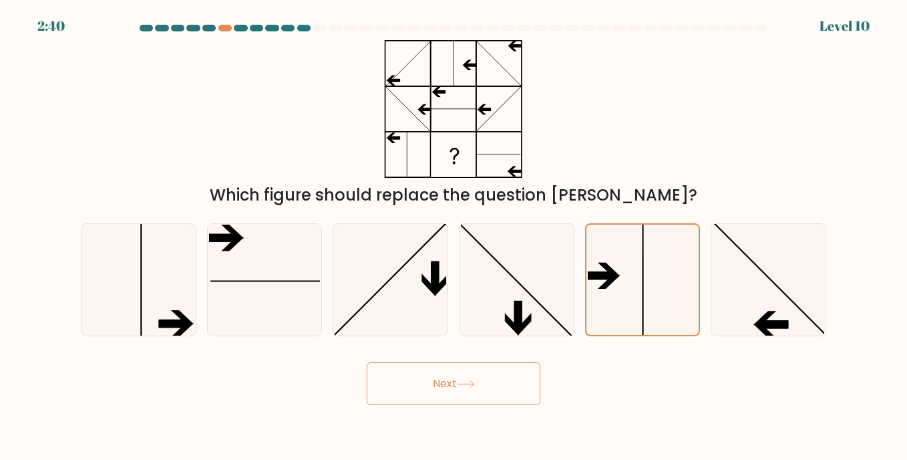
drag, startPoint x: 508, startPoint y: 375, endPoint x: 492, endPoint y: 375, distance: 16.7
click at [499, 375] on button "Next" at bounding box center [454, 383] width 174 height 43
click at [492, 375] on button "Next" at bounding box center [454, 383] width 174 height 43
click at [622, 284] on icon at bounding box center [642, 279] width 111 height 111
click at [454, 236] on input "e." at bounding box center [454, 233] width 1 height 7
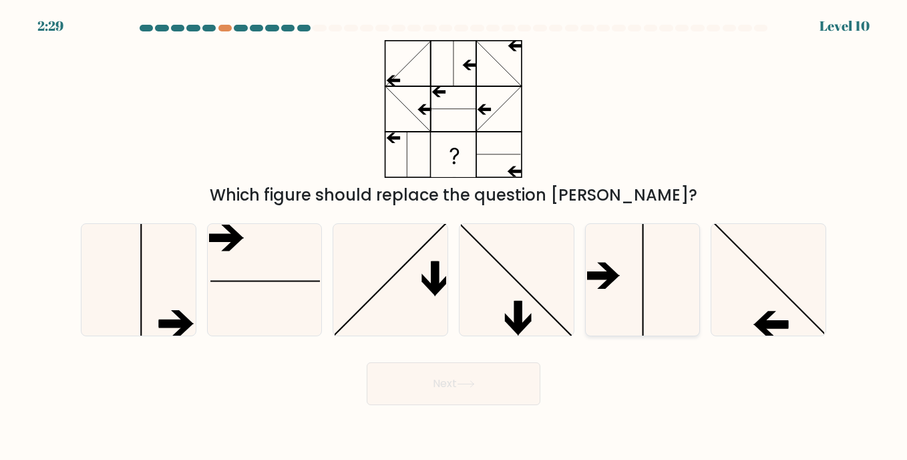
radio input "true"
click at [415, 377] on button "Next" at bounding box center [454, 383] width 174 height 43
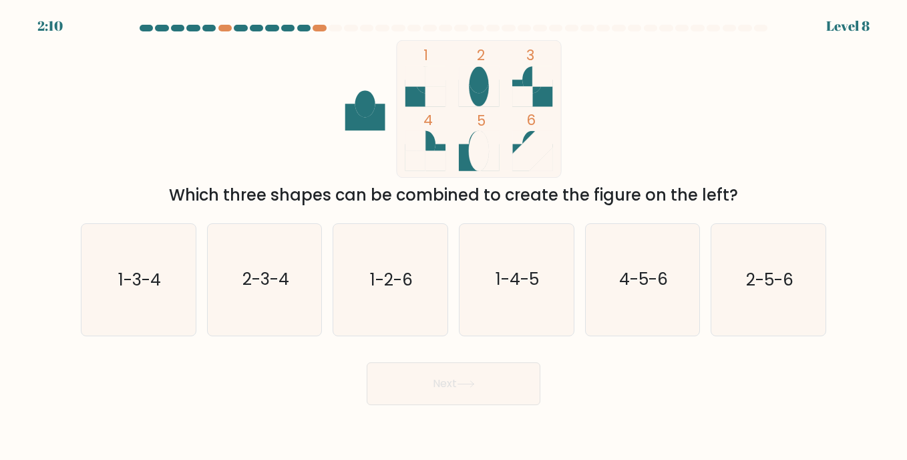
click at [405, 92] on rect at bounding box center [479, 109] width 165 height 138
click at [155, 266] on icon "1-3-4" at bounding box center [138, 279] width 111 height 111
click at [454, 236] on input "a. 1-3-4" at bounding box center [454, 233] width 1 height 7
radio input "true"
click at [500, 393] on button "Next" at bounding box center [454, 383] width 174 height 43
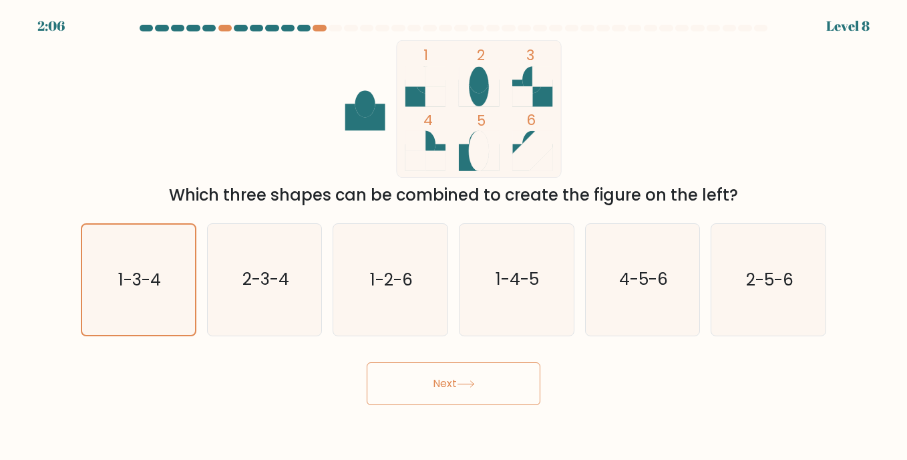
click at [471, 387] on icon at bounding box center [466, 383] width 18 height 7
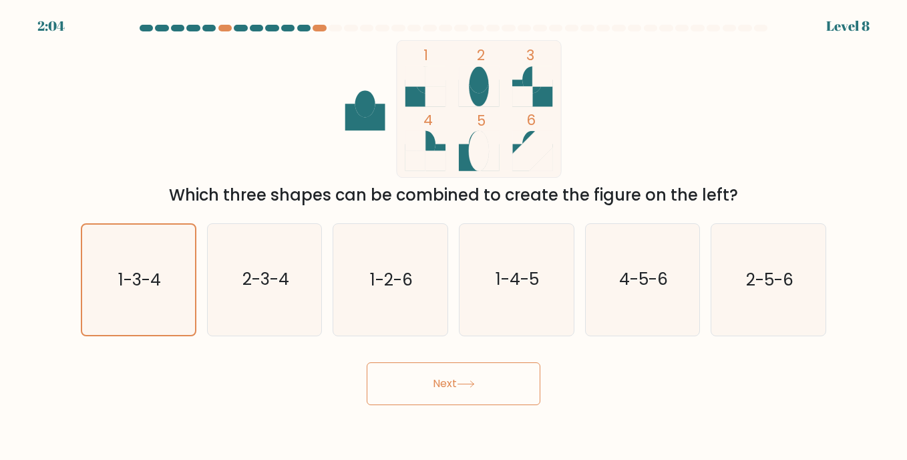
click at [471, 387] on icon at bounding box center [466, 383] width 18 height 7
click at [160, 292] on icon "1-3-4" at bounding box center [138, 279] width 111 height 111
click at [454, 236] on input "a. 1-3-4" at bounding box center [454, 233] width 1 height 7
radio input "true"
click at [428, 376] on button "Next" at bounding box center [454, 383] width 174 height 43
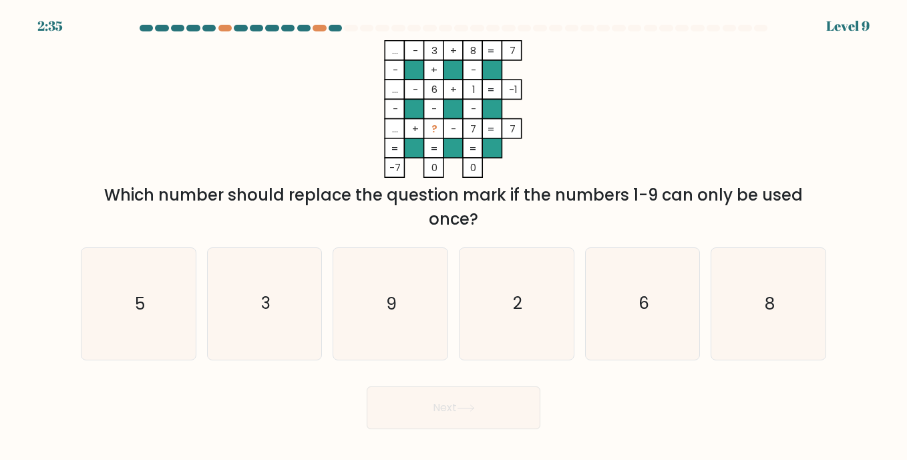
click at [376, 141] on icon "... - 3 + 8 7 - + - ... - 6 + 1 -1 - - - ... + ? - 7 = 7 = = = = -7 0 0 =" at bounding box center [453, 109] width 401 height 138
click at [405, 279] on icon "9" at bounding box center [390, 303] width 111 height 111
click at [454, 236] on input "c. 9" at bounding box center [454, 233] width 1 height 7
radio input "true"
click at [518, 276] on icon "2" at bounding box center [516, 303] width 111 height 111
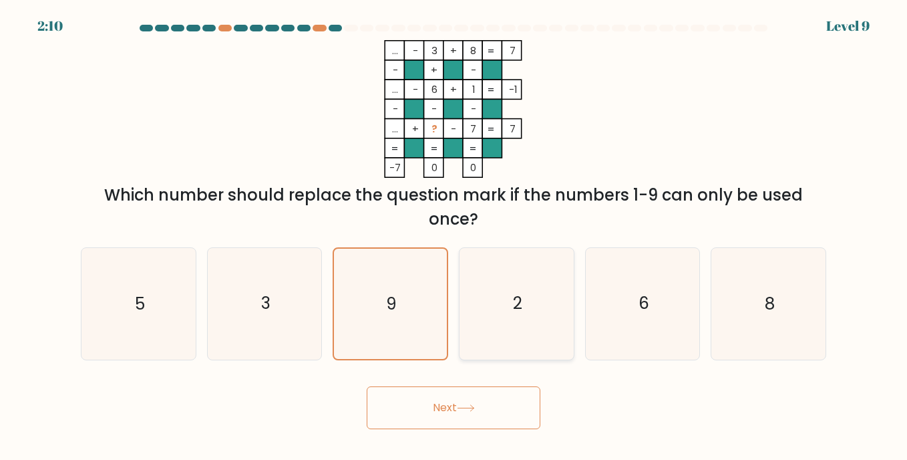
click at [454, 236] on input "d. 2" at bounding box center [454, 233] width 1 height 7
radio input "true"
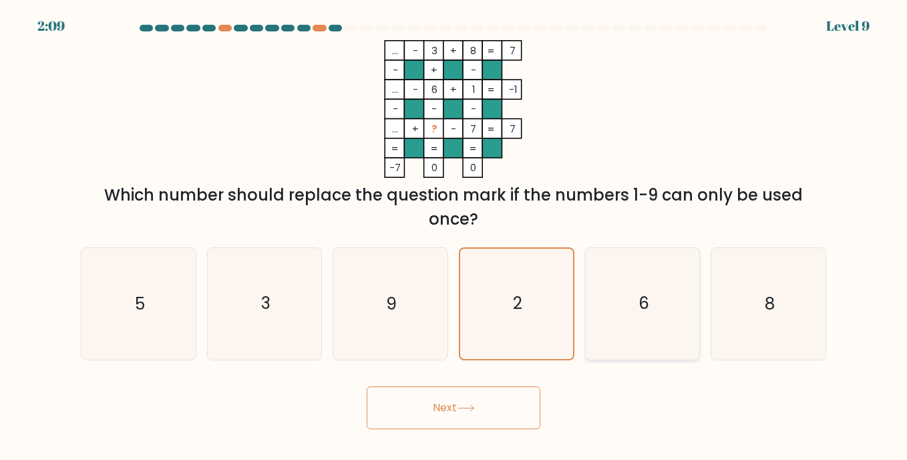
click at [639, 269] on icon "6" at bounding box center [642, 303] width 111 height 111
click at [454, 236] on input "e. 6" at bounding box center [454, 233] width 1 height 7
radio input "true"
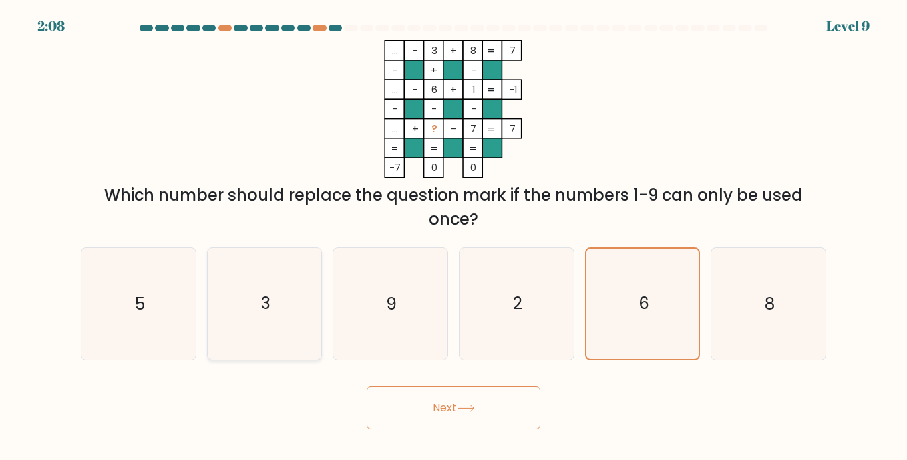
click at [286, 287] on icon "3" at bounding box center [264, 303] width 111 height 111
click at [454, 236] on input "b. 3" at bounding box center [454, 233] width 1 height 7
radio input "true"
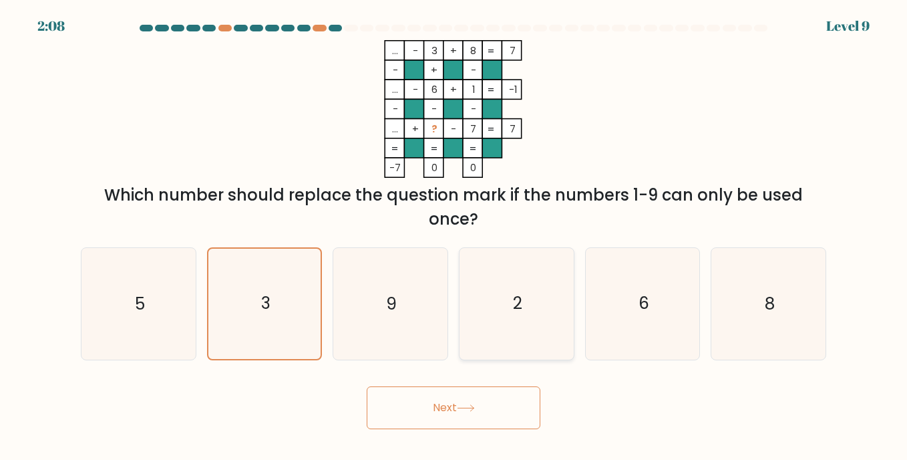
drag, startPoint x: 404, startPoint y: 293, endPoint x: 469, endPoint y: 296, distance: 64.8
click at [405, 295] on icon "9" at bounding box center [390, 303] width 111 height 111
click at [454, 236] on input "c. 9" at bounding box center [454, 233] width 1 height 7
radio input "true"
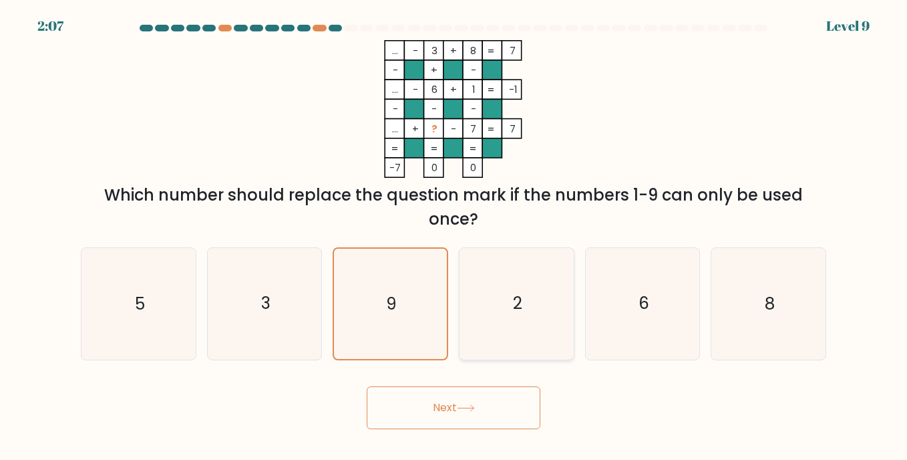
click at [500, 295] on icon "2" at bounding box center [516, 303] width 111 height 111
click at [454, 236] on input "d. 2" at bounding box center [454, 233] width 1 height 7
radio input "true"
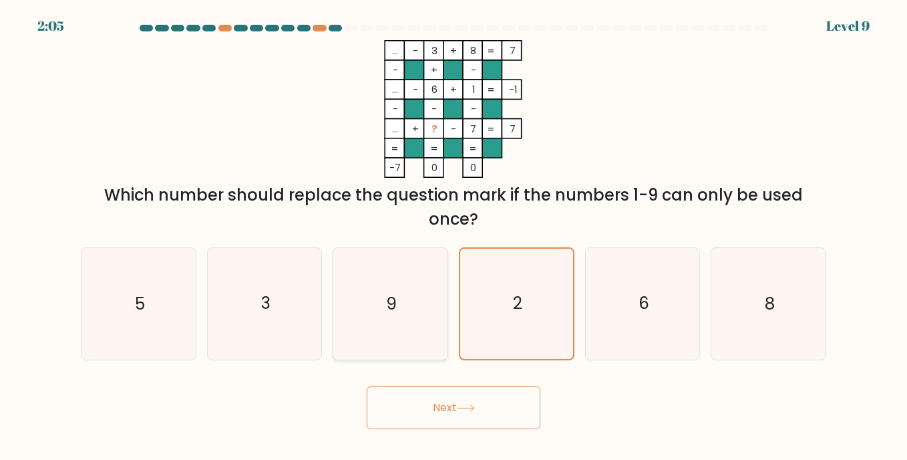
drag, startPoint x: 355, startPoint y: 311, endPoint x: 388, endPoint y: 328, distance: 37.3
click at [360, 316] on icon "9" at bounding box center [390, 303] width 111 height 111
click at [454, 236] on input "c. 9" at bounding box center [454, 233] width 1 height 7
radio input "true"
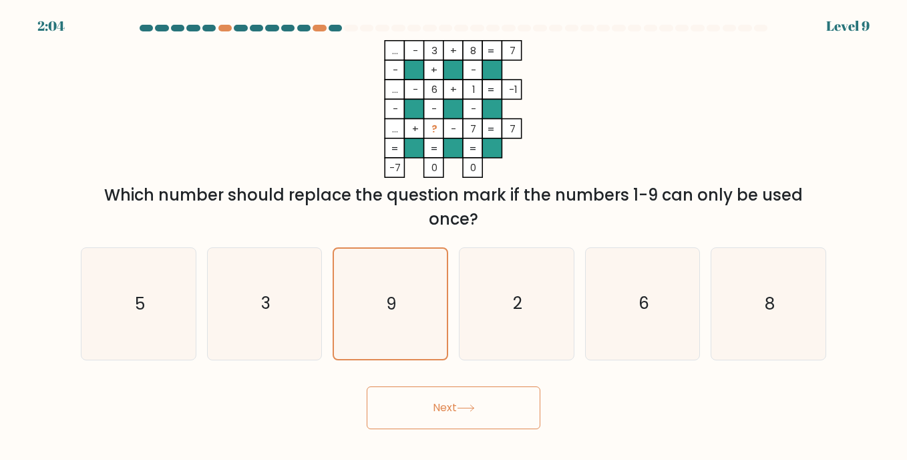
click at [443, 407] on button "Next" at bounding box center [454, 407] width 174 height 43
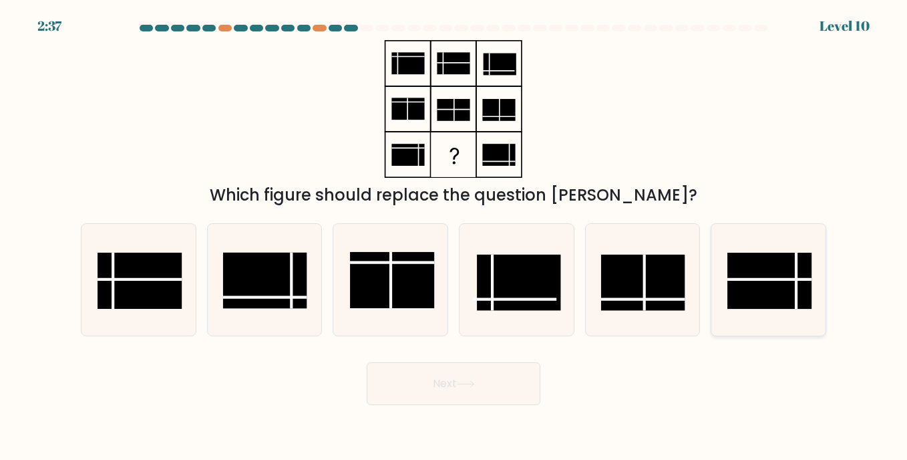
drag, startPoint x: 794, startPoint y: 272, endPoint x: 793, endPoint y: 285, distance: 13.4
click at [793, 284] on rect at bounding box center [769, 280] width 84 height 56
click at [454, 236] on input "f." at bounding box center [454, 233] width 1 height 7
radio input "true"
click at [407, 404] on button "Next" at bounding box center [454, 383] width 174 height 43
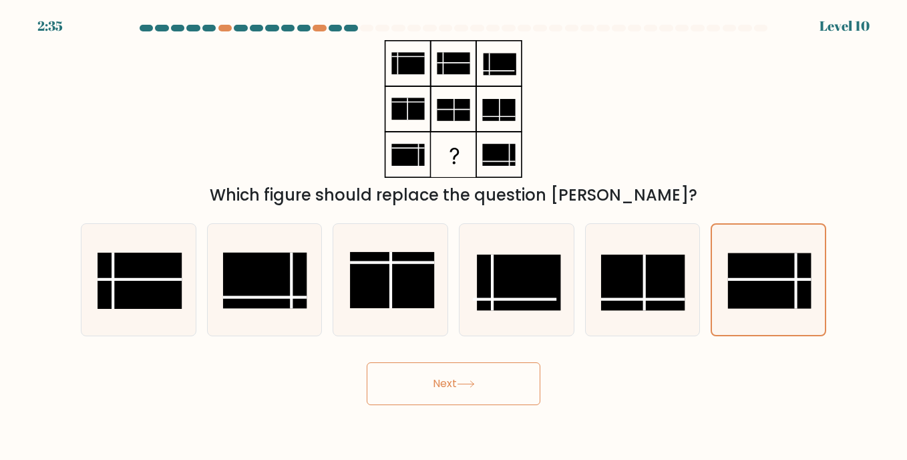
click at [450, 385] on button "Next" at bounding box center [454, 383] width 174 height 43
click at [450, 384] on button "Next" at bounding box center [454, 383] width 174 height 43
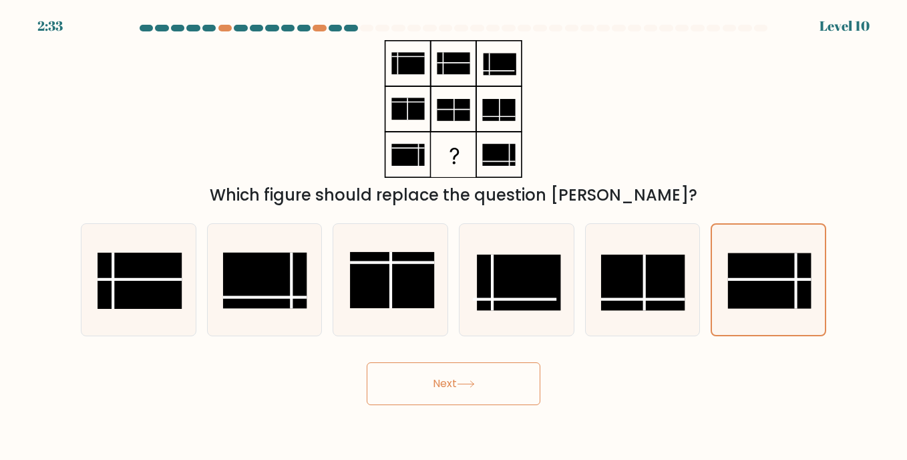
click at [450, 384] on button "Next" at bounding box center [454, 383] width 174 height 43
click at [763, 295] on rect at bounding box center [769, 280] width 84 height 56
click at [454, 236] on input "f." at bounding box center [454, 233] width 1 height 7
radio input "true"
click at [488, 380] on button "Next" at bounding box center [454, 383] width 174 height 43
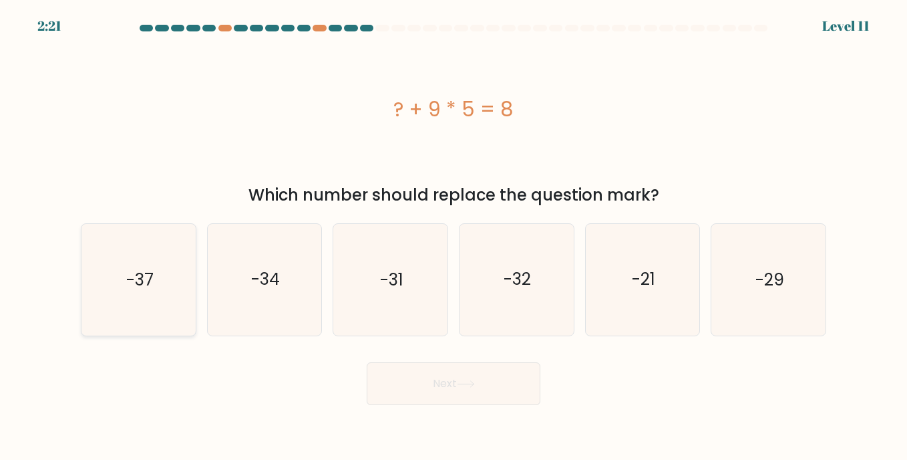
click at [142, 295] on icon "-37" at bounding box center [138, 279] width 111 height 111
click at [454, 236] on input "a. -37" at bounding box center [454, 233] width 1 height 7
radio input "true"
click at [409, 379] on button "Next" at bounding box center [454, 383] width 174 height 43
click at [422, 377] on button "Next" at bounding box center [454, 383] width 174 height 43
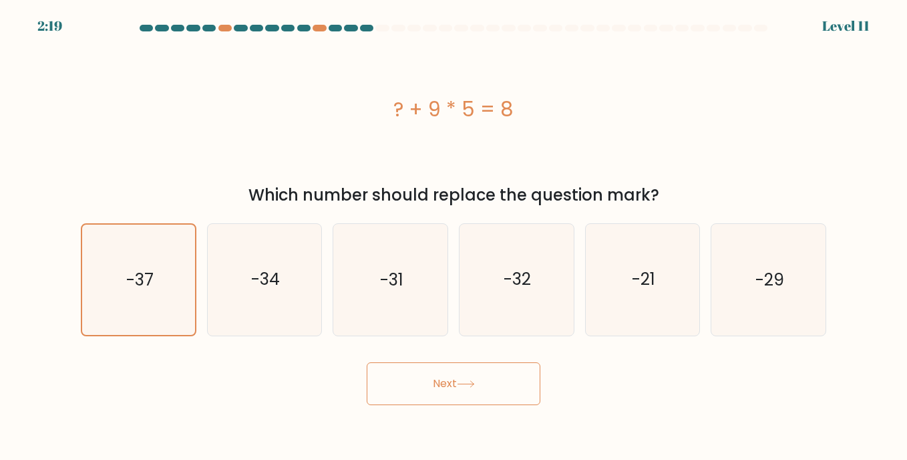
click at [423, 377] on button "Next" at bounding box center [454, 383] width 174 height 43
click at [429, 377] on button "Next" at bounding box center [454, 383] width 174 height 43
drag, startPoint x: 429, startPoint y: 377, endPoint x: 429, endPoint y: 395, distance: 18.7
click at [432, 379] on button "Next" at bounding box center [454, 383] width 174 height 43
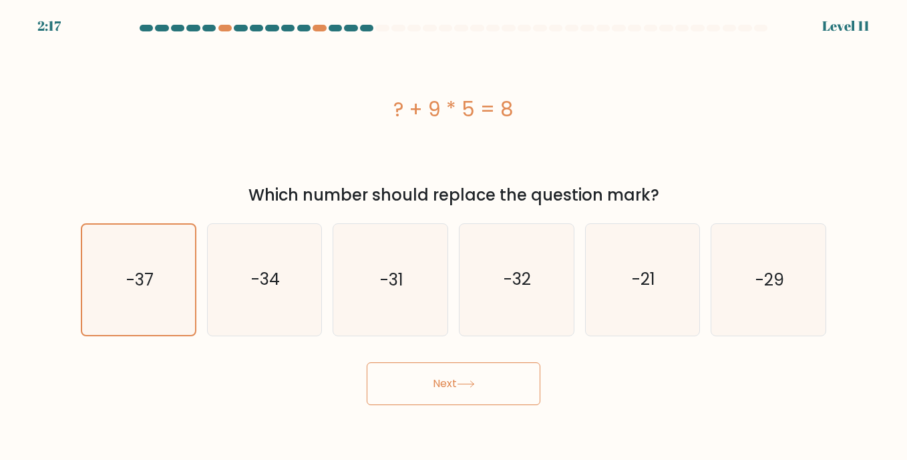
click at [438, 391] on button "Next" at bounding box center [454, 383] width 174 height 43
click at [442, 389] on button "Next" at bounding box center [454, 383] width 174 height 43
drag, startPoint x: 444, startPoint y: 387, endPoint x: 473, endPoint y: 379, distance: 30.3
click at [472, 380] on button "Next" at bounding box center [454, 383] width 174 height 43
drag, startPoint x: 473, startPoint y: 379, endPoint x: 405, endPoint y: 374, distance: 67.7
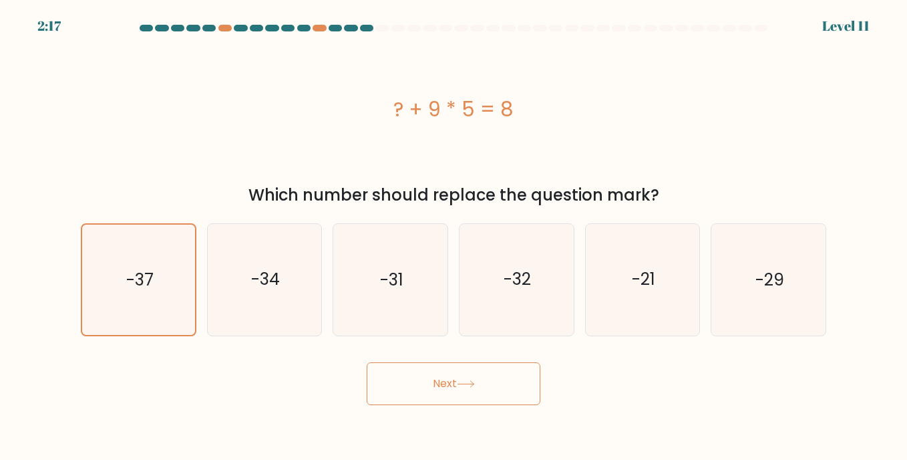
click at [472, 380] on icon at bounding box center [466, 383] width 18 height 7
click at [120, 284] on icon "-37" at bounding box center [138, 279] width 111 height 111
click at [454, 236] on input "a. -37" at bounding box center [454, 233] width 1 height 7
radio input "true"
click at [448, 376] on button "Next" at bounding box center [454, 383] width 174 height 43
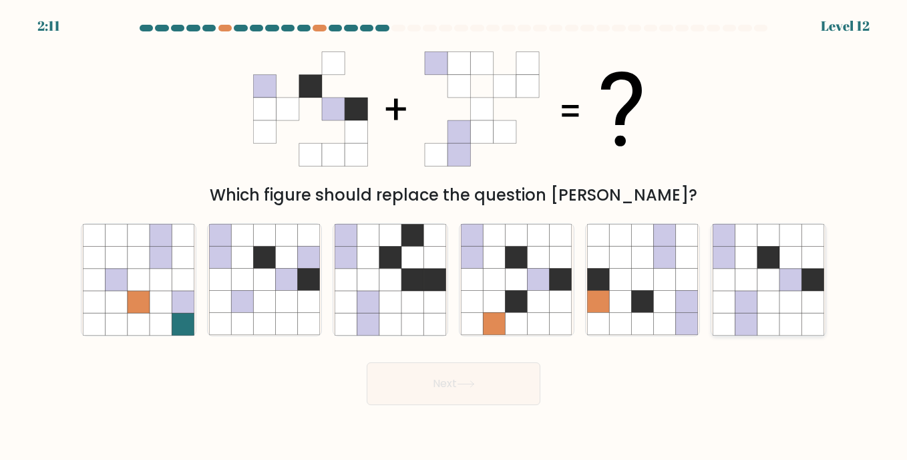
click at [779, 277] on icon at bounding box center [768, 280] width 22 height 22
click at [454, 236] on input "f." at bounding box center [454, 233] width 1 height 7
radio input "true"
click at [490, 372] on button "Next" at bounding box center [454, 383] width 174 height 43
click at [475, 381] on icon at bounding box center [466, 383] width 18 height 7
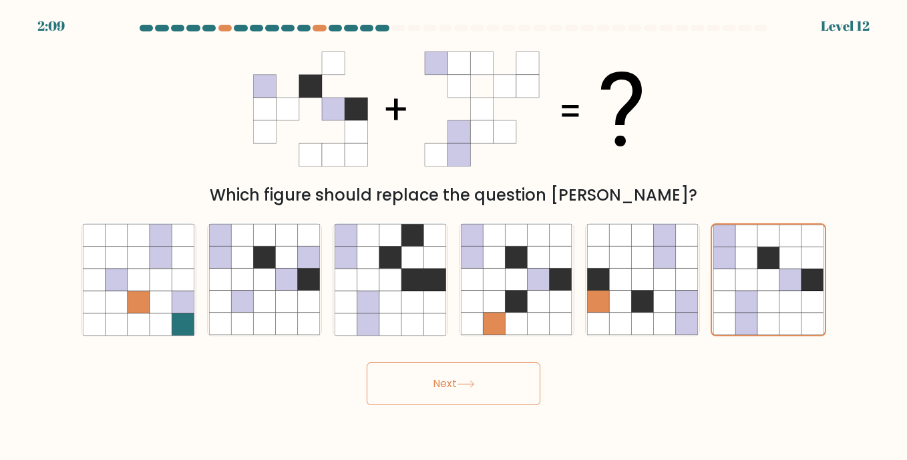
click at [472, 384] on icon at bounding box center [466, 383] width 18 height 7
drag, startPoint x: 472, startPoint y: 384, endPoint x: 384, endPoint y: 337, distance: 99.2
click at [470, 379] on button "Next" at bounding box center [454, 383] width 174 height 43
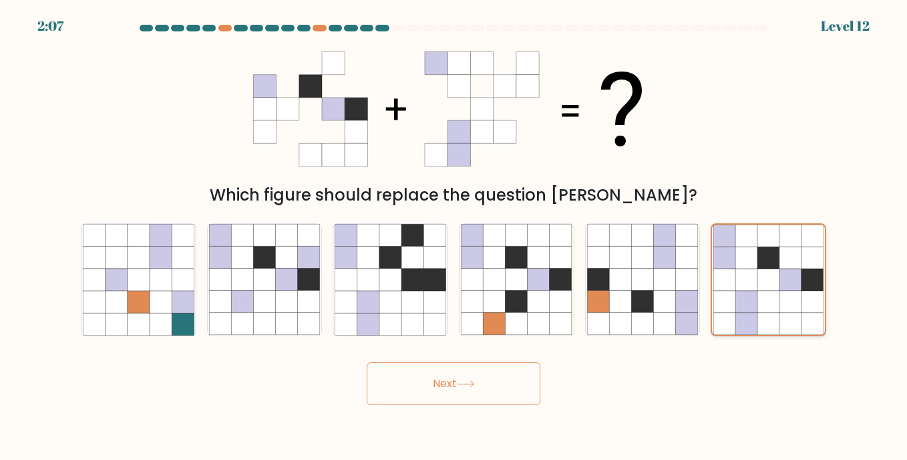
click at [769, 324] on icon at bounding box center [768, 324] width 22 height 22
click at [454, 236] on input "f." at bounding box center [454, 233] width 1 height 7
click at [769, 324] on icon at bounding box center [768, 324] width 22 height 22
click at [454, 236] on input "f." at bounding box center [454, 233] width 1 height 7
click at [753, 278] on icon at bounding box center [746, 280] width 22 height 22
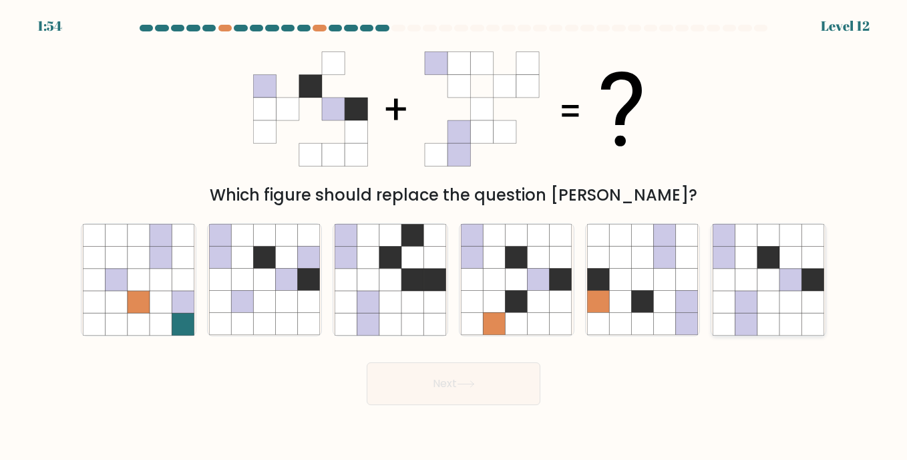
click at [454, 236] on input "f." at bounding box center [454, 233] width 1 height 7
radio input "true"
click at [433, 387] on button "Next" at bounding box center [454, 383] width 174 height 43
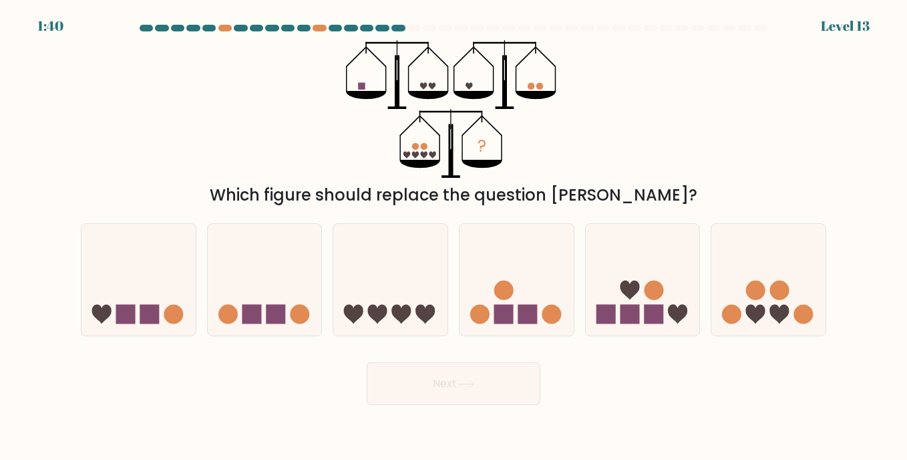
drag, startPoint x: 206, startPoint y: 311, endPoint x: 196, endPoint y: 311, distance: 9.4
click at [200, 311] on div "a. b. c." at bounding box center [453, 273] width 756 height 123
drag, startPoint x: 196, startPoint y: 311, endPoint x: 172, endPoint y: 309, distance: 24.9
click at [172, 309] on circle at bounding box center [173, 314] width 19 height 19
click at [454, 236] on input "a." at bounding box center [454, 233] width 1 height 7
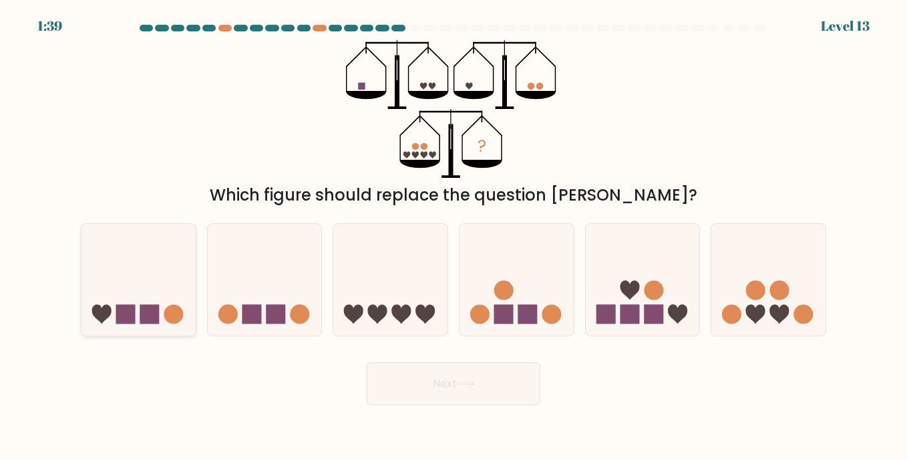
radio input "true"
click at [281, 304] on icon at bounding box center [265, 279] width 114 height 94
click at [454, 236] on input "b." at bounding box center [454, 233] width 1 height 7
radio input "true"
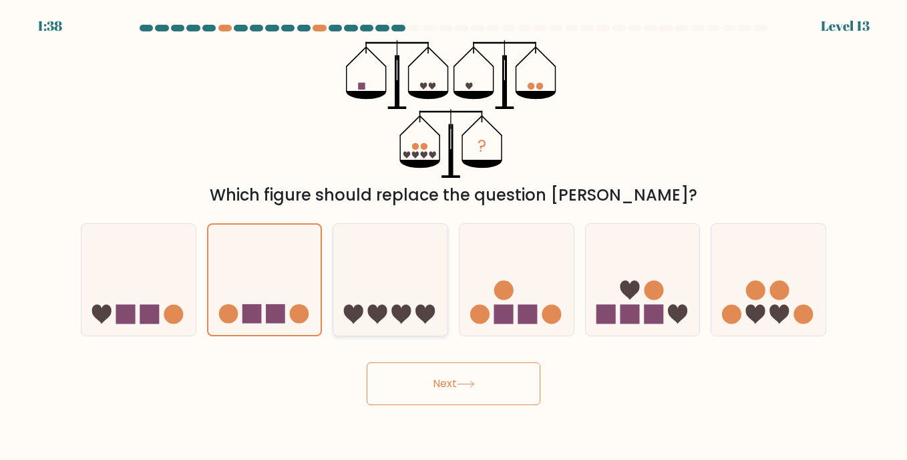
click at [359, 301] on icon at bounding box center [390, 279] width 114 height 94
click at [454, 236] on input "c." at bounding box center [454, 233] width 1 height 7
radio input "true"
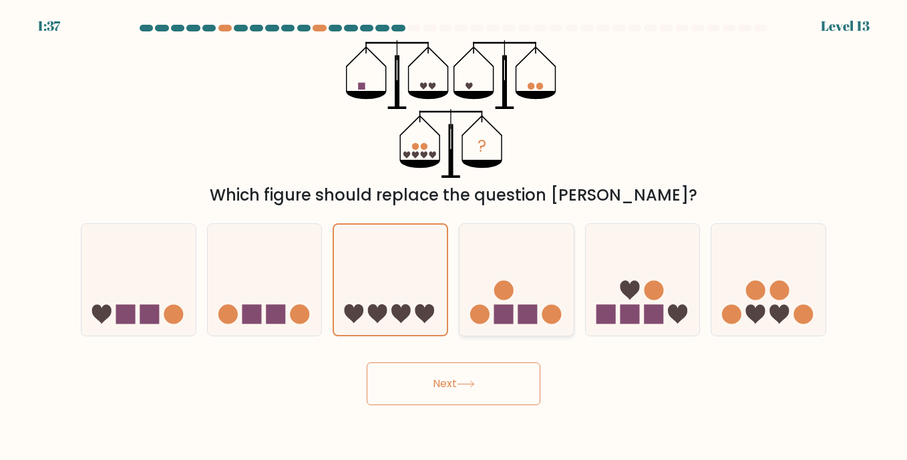
drag, startPoint x: 530, startPoint y: 296, endPoint x: 480, endPoint y: 297, distance: 49.4
click at [529, 296] on icon at bounding box center [517, 279] width 114 height 94
click at [454, 236] on input "d." at bounding box center [454, 233] width 1 height 7
radio input "true"
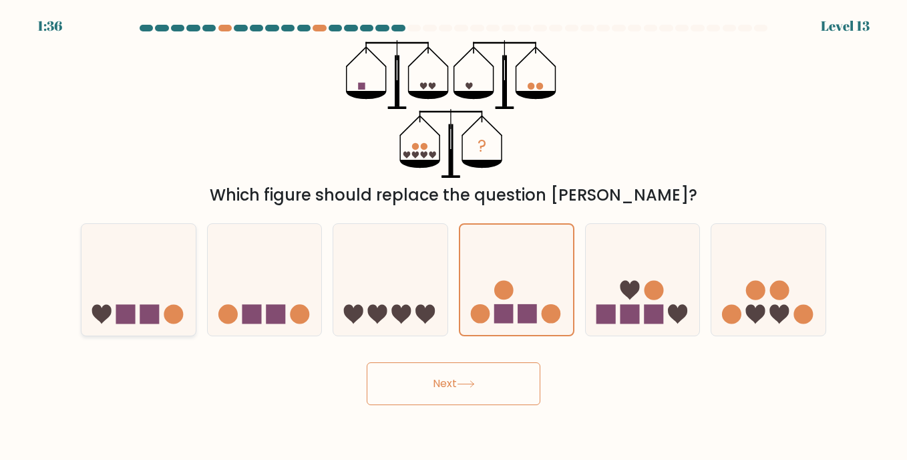
click at [170, 293] on icon at bounding box center [138, 279] width 114 height 94
click at [454, 236] on input "a." at bounding box center [454, 233] width 1 height 7
radio input "true"
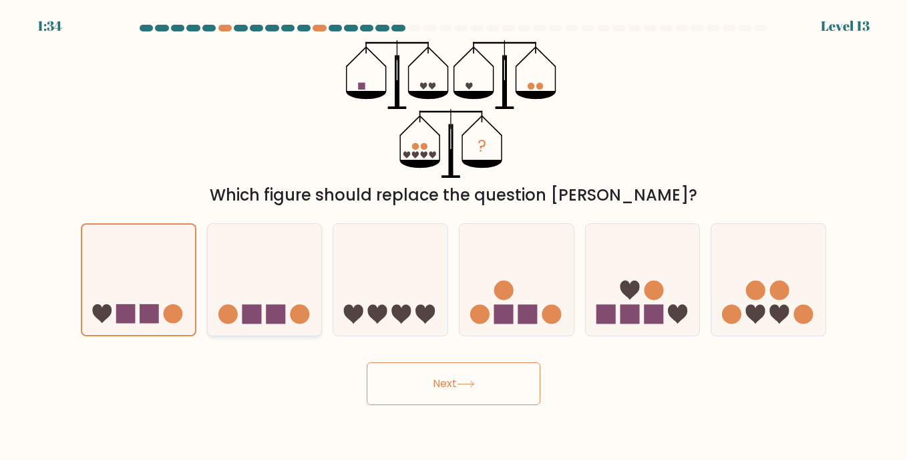
click at [277, 297] on icon at bounding box center [265, 279] width 114 height 94
click at [454, 236] on input "b." at bounding box center [454, 233] width 1 height 7
radio input "true"
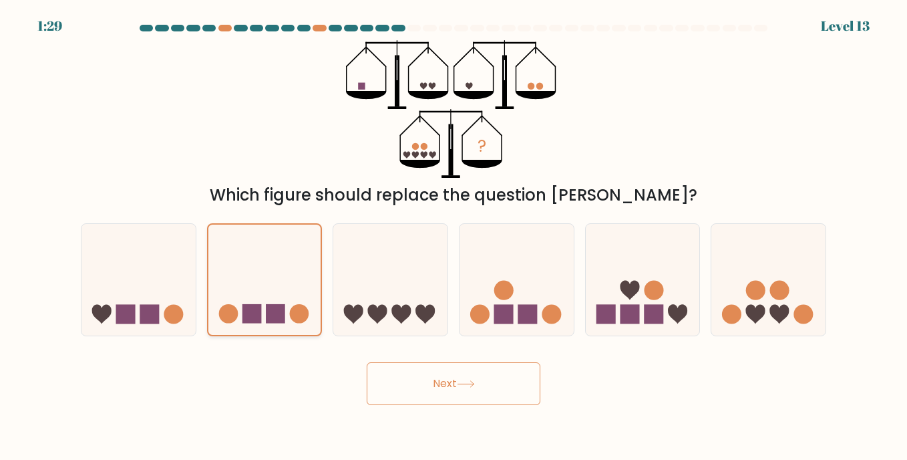
click at [250, 284] on icon at bounding box center [264, 280] width 113 height 94
click at [454, 236] on input "b." at bounding box center [454, 233] width 1 height 7
click at [250, 284] on icon at bounding box center [264, 280] width 113 height 94
click at [454, 236] on input "b." at bounding box center [454, 233] width 1 height 7
click at [416, 384] on button "Next" at bounding box center [454, 383] width 174 height 43
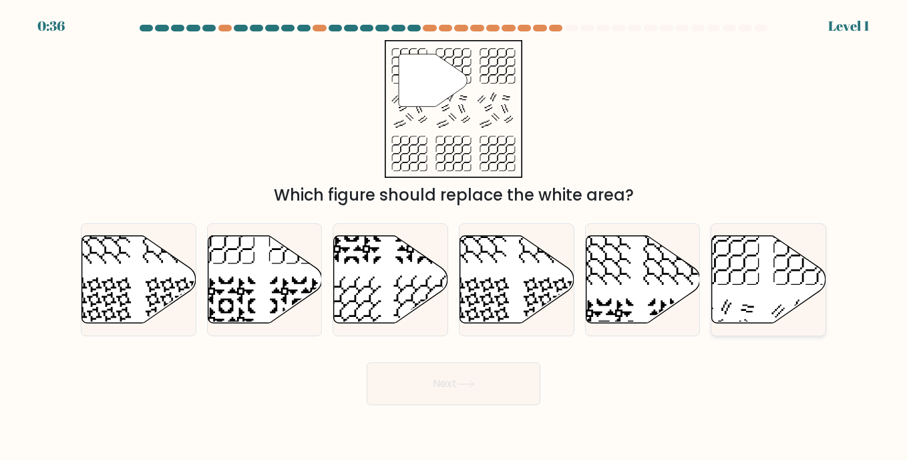
drag, startPoint x: 761, startPoint y: 298, endPoint x: 765, endPoint y: 304, distance: 7.2
click at [763, 299] on icon at bounding box center [769, 280] width 114 height 88
click at [454, 236] on input "f." at bounding box center [454, 233] width 1 height 7
radio input "true"
click at [502, 386] on button "Next" at bounding box center [454, 383] width 174 height 43
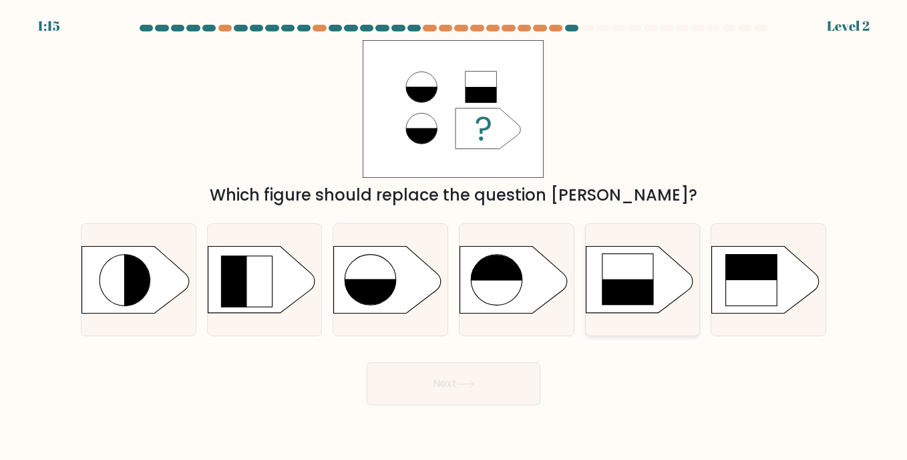
click at [620, 289] on rect at bounding box center [628, 305] width 52 height 52
click at [454, 236] on input "e." at bounding box center [454, 233] width 1 height 7
radio input "true"
click at [468, 384] on icon at bounding box center [466, 383] width 18 height 7
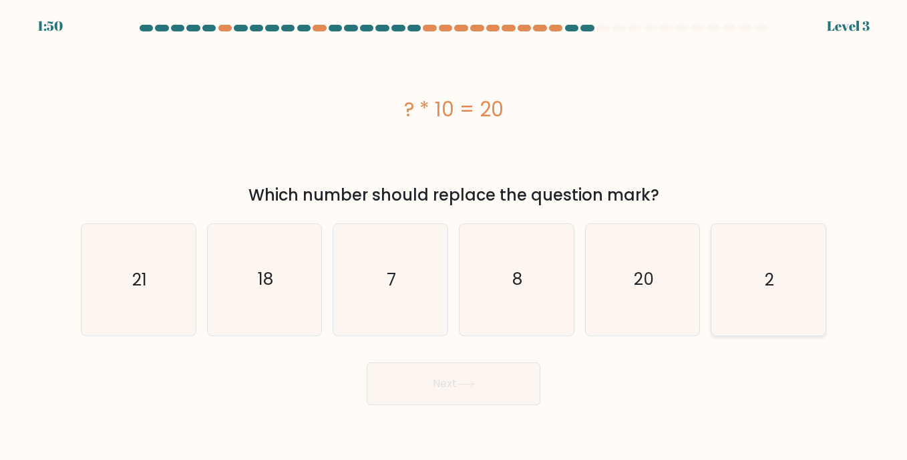
click at [753, 289] on icon "2" at bounding box center [768, 279] width 111 height 111
click at [454, 236] on input "f. 2" at bounding box center [454, 233] width 1 height 7
radio input "true"
click at [500, 393] on button "Next" at bounding box center [454, 383] width 174 height 43
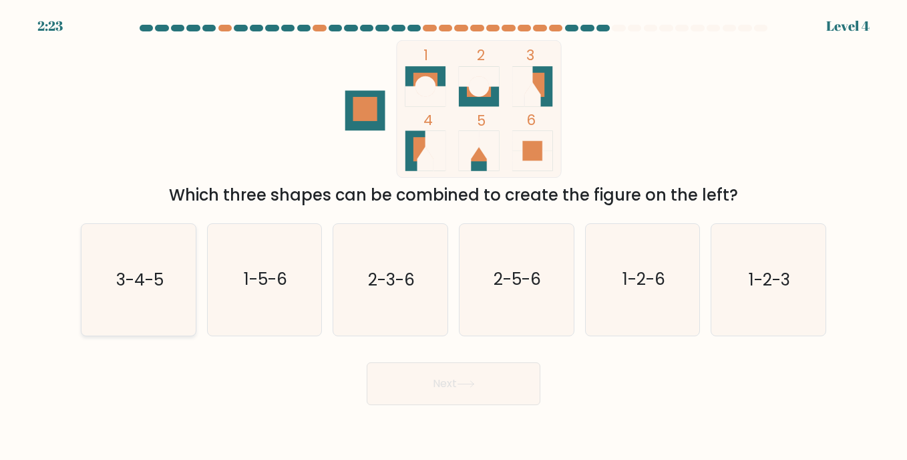
click at [147, 303] on icon "3-4-5" at bounding box center [138, 279] width 111 height 111
click at [454, 236] on input "a. 3-4-5" at bounding box center [454, 233] width 1 height 7
radio input "true"
click at [421, 376] on button "Next" at bounding box center [454, 383] width 174 height 43
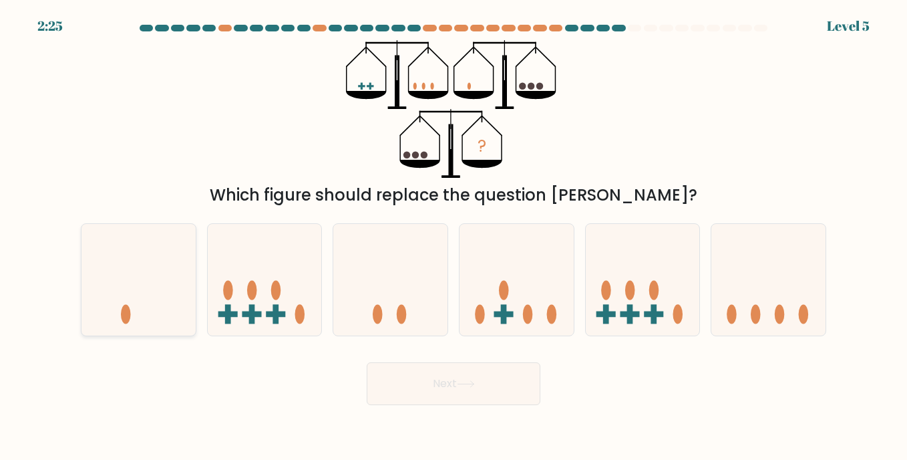
click at [129, 274] on icon at bounding box center [138, 279] width 114 height 94
click at [454, 236] on input "a." at bounding box center [454, 233] width 1 height 7
radio input "true"
click at [451, 391] on button "Next" at bounding box center [454, 383] width 174 height 43
click at [491, 384] on button "Next" at bounding box center [454, 383] width 174 height 43
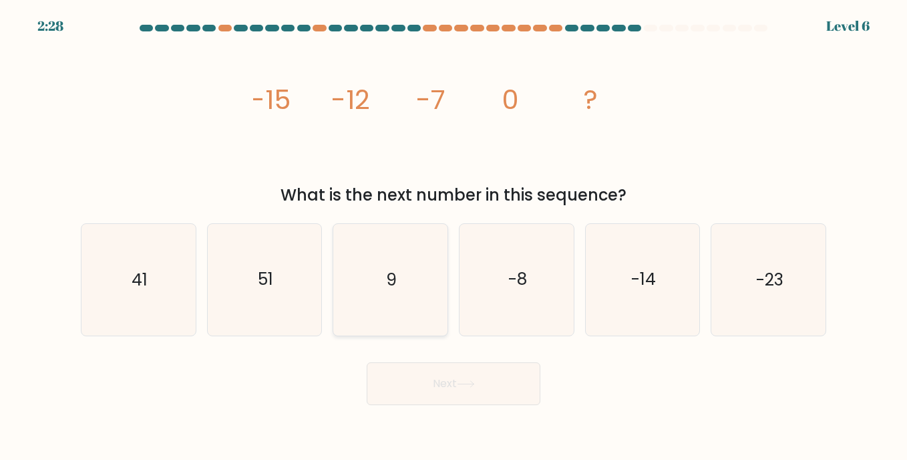
click at [410, 297] on icon "9" at bounding box center [390, 279] width 111 height 111
click at [454, 236] on input "c. 9" at bounding box center [454, 233] width 1 height 7
radio input "true"
click at [480, 377] on button "Next" at bounding box center [454, 383] width 174 height 43
click at [479, 379] on button "Next" at bounding box center [454, 383] width 174 height 43
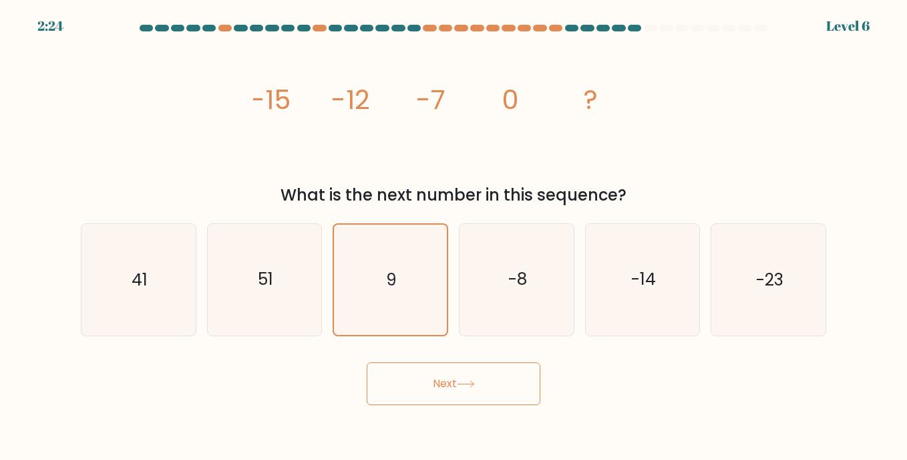
click at [464, 382] on icon at bounding box center [466, 383] width 18 height 7
